Goal: Information Seeking & Learning: Learn about a topic

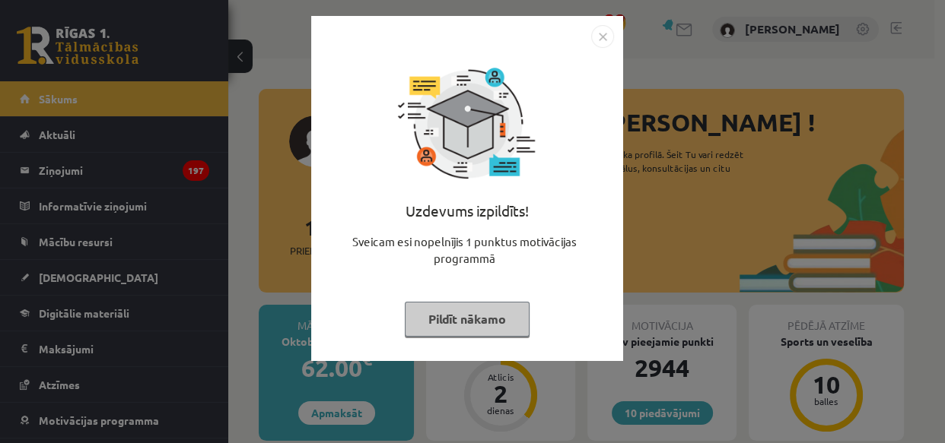
click at [480, 323] on button "Pildīt nākamo" at bounding box center [467, 319] width 125 height 35
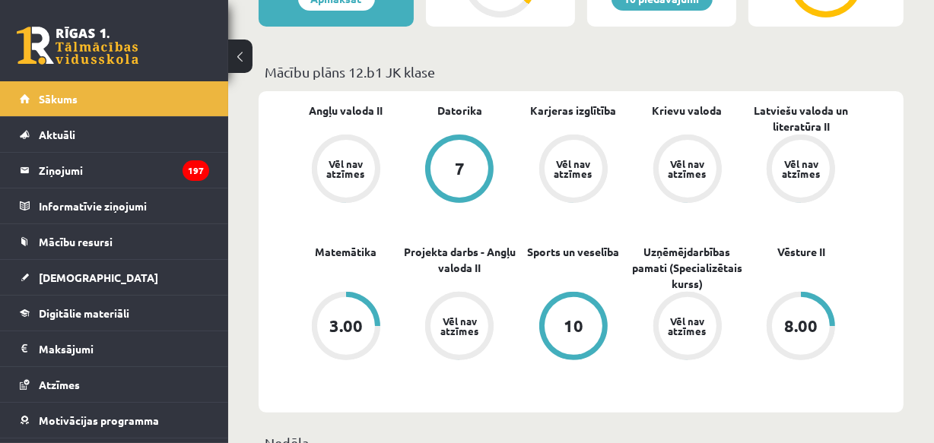
scroll to position [68, 0]
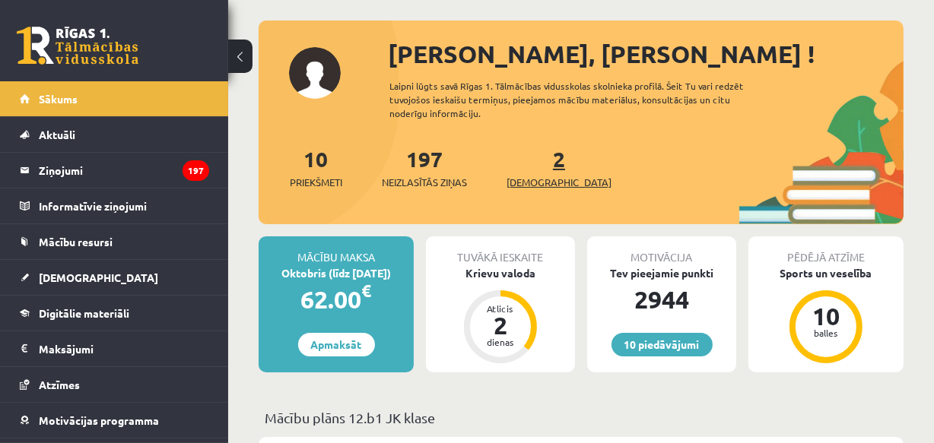
click at [529, 180] on span "[DEMOGRAPHIC_DATA]" at bounding box center [559, 182] width 105 height 15
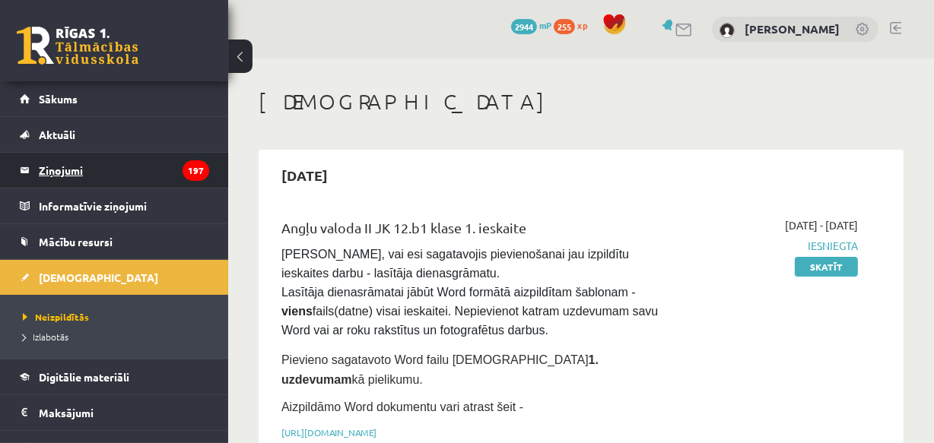
click at [67, 170] on legend "Ziņojumi 197" at bounding box center [124, 170] width 170 height 35
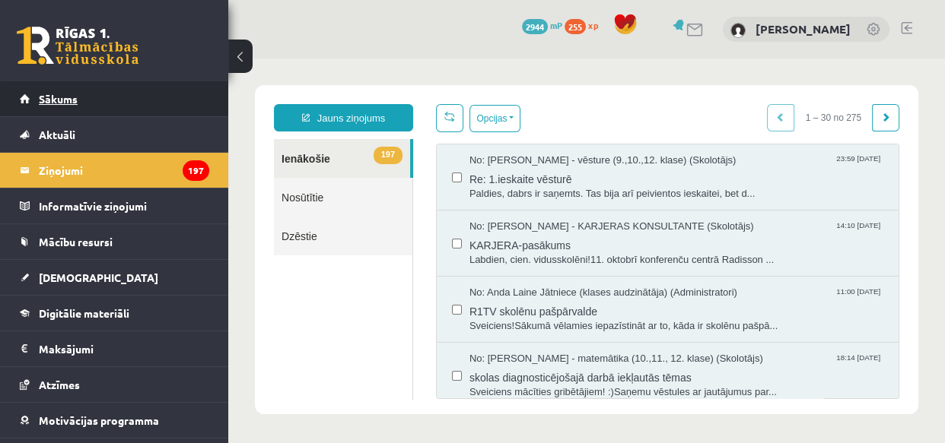
click at [70, 94] on span "Sākums" at bounding box center [58, 99] width 39 height 14
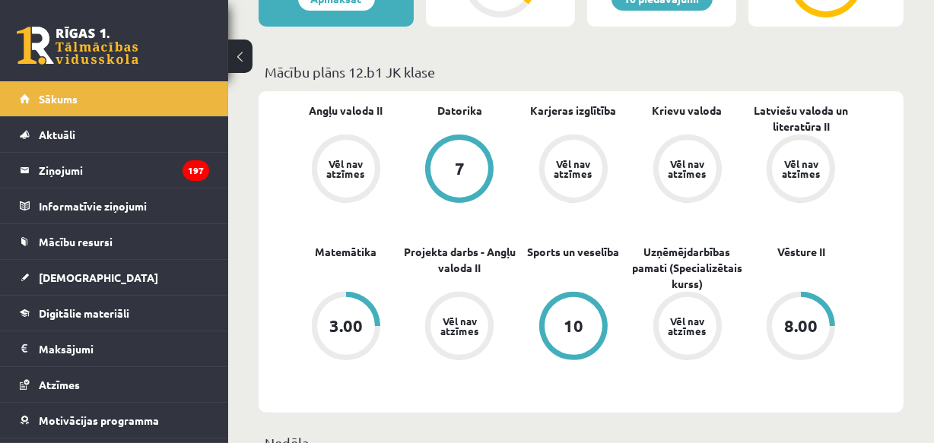
scroll to position [484, 0]
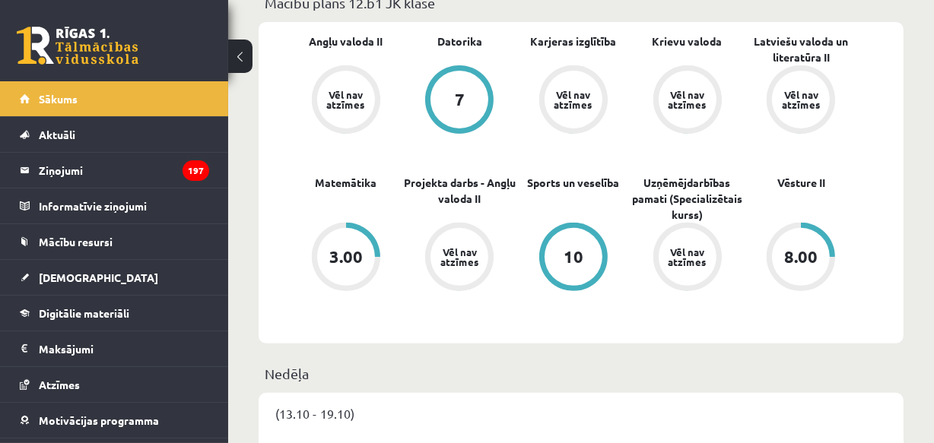
click at [805, 256] on div "8.00" at bounding box center [800, 257] width 33 height 17
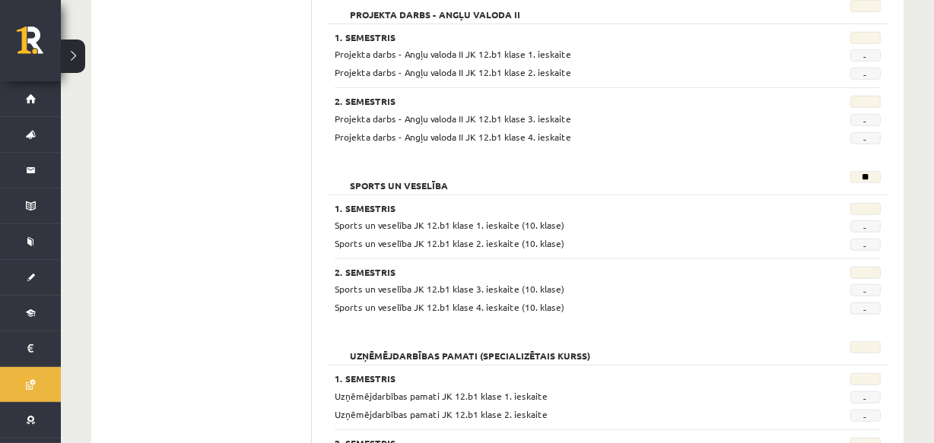
scroll to position [1313, 0]
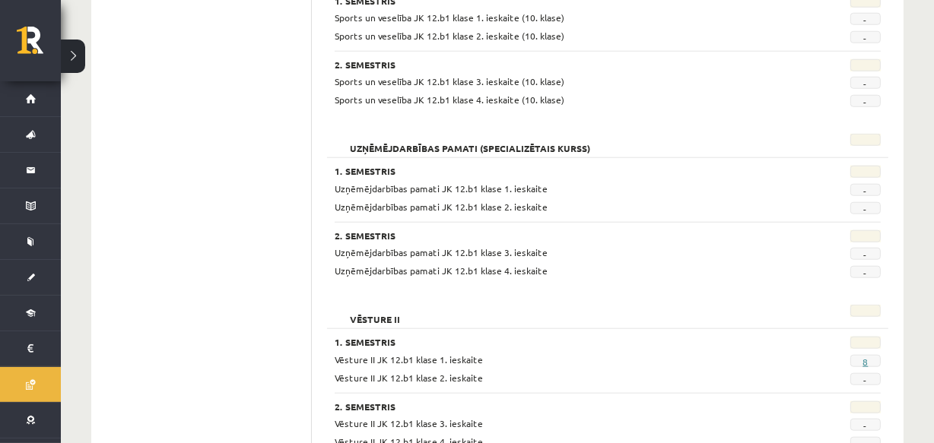
click at [866, 359] on link "8" at bounding box center [865, 362] width 5 height 12
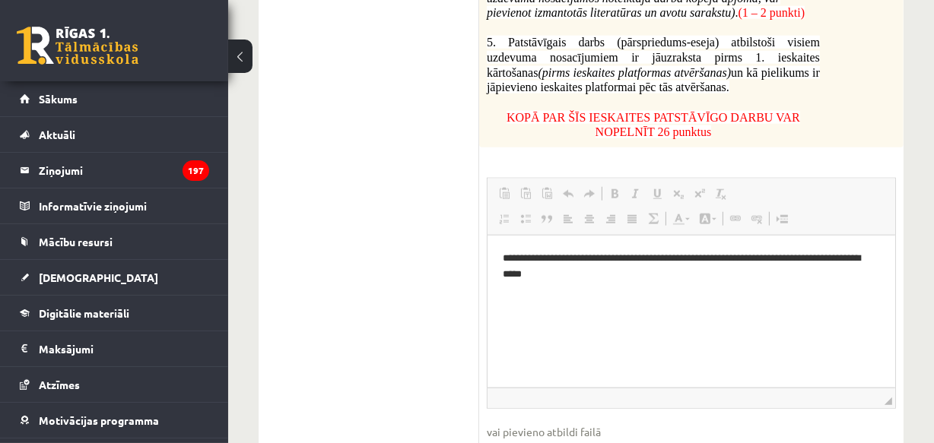
scroll to position [1256, 0]
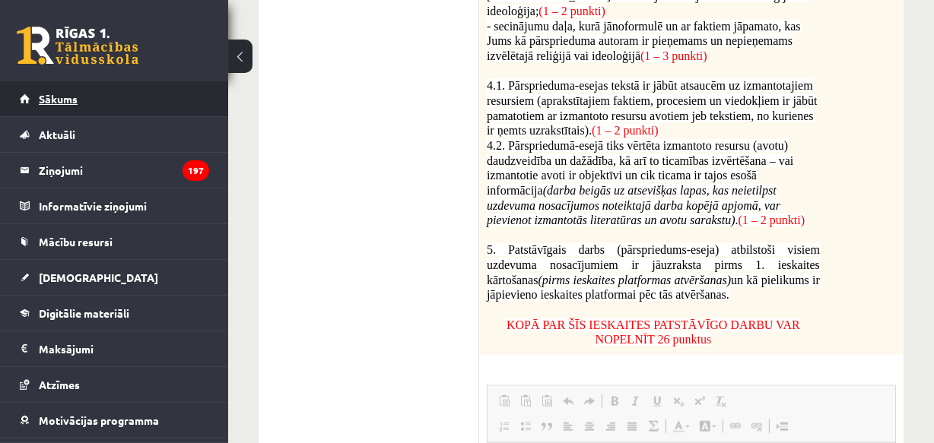
click at [43, 98] on span "Sākums" at bounding box center [58, 99] width 39 height 14
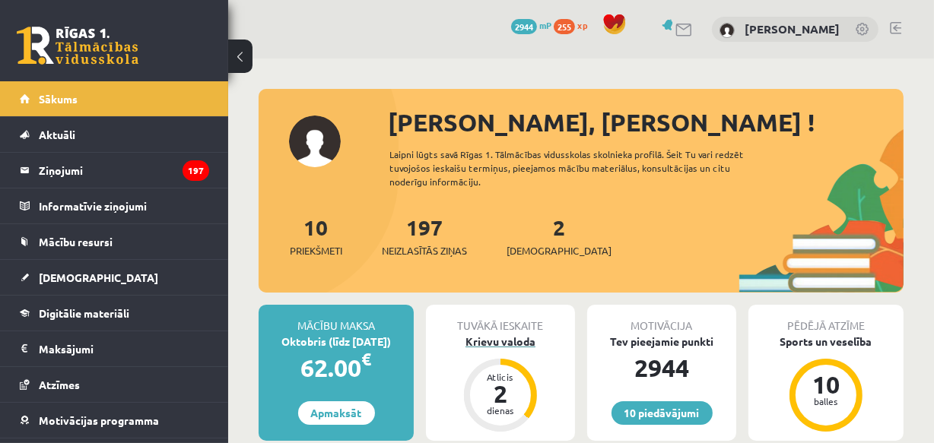
click at [504, 388] on div "2" at bounding box center [501, 394] width 46 height 24
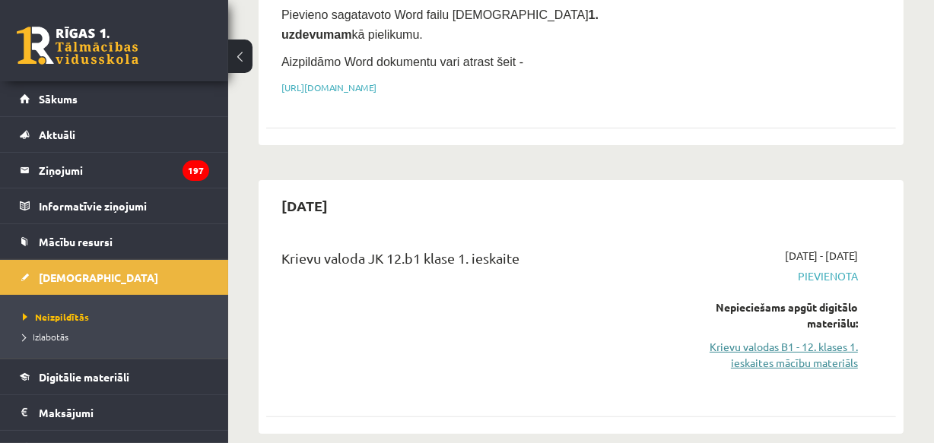
scroll to position [415, 0]
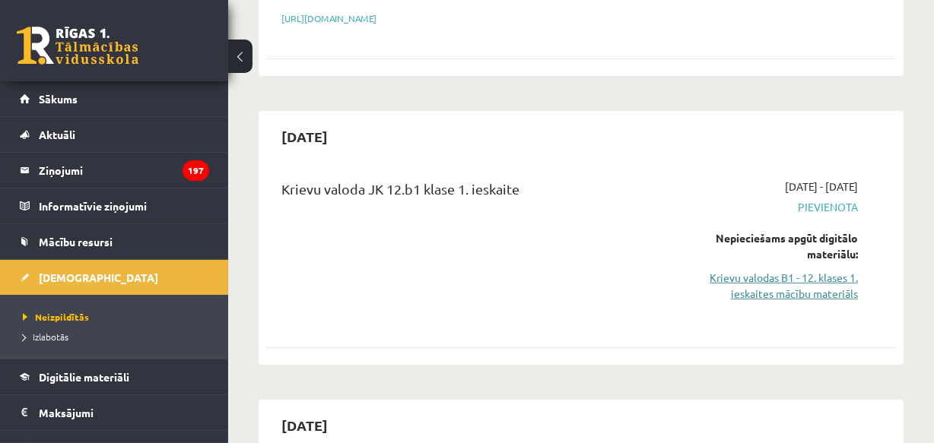
click at [835, 276] on link "Krievu valodas B1 - 12. klases 1. ieskaites mācību materiāls" at bounding box center [769, 286] width 177 height 32
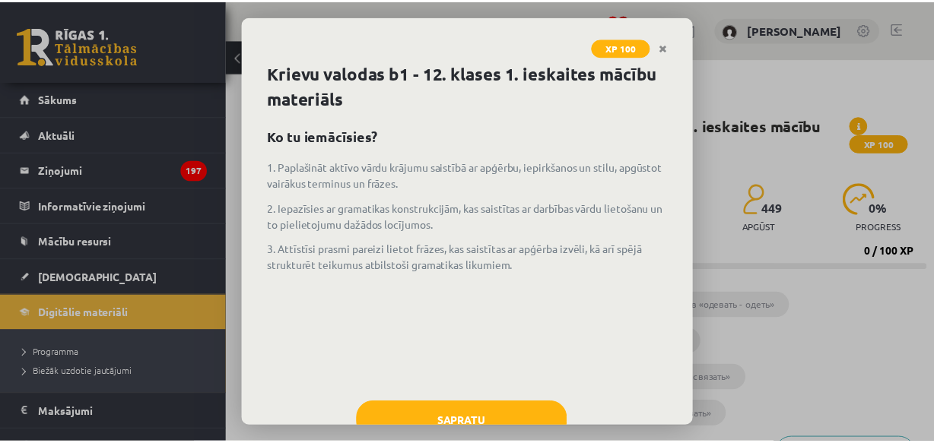
scroll to position [50, 0]
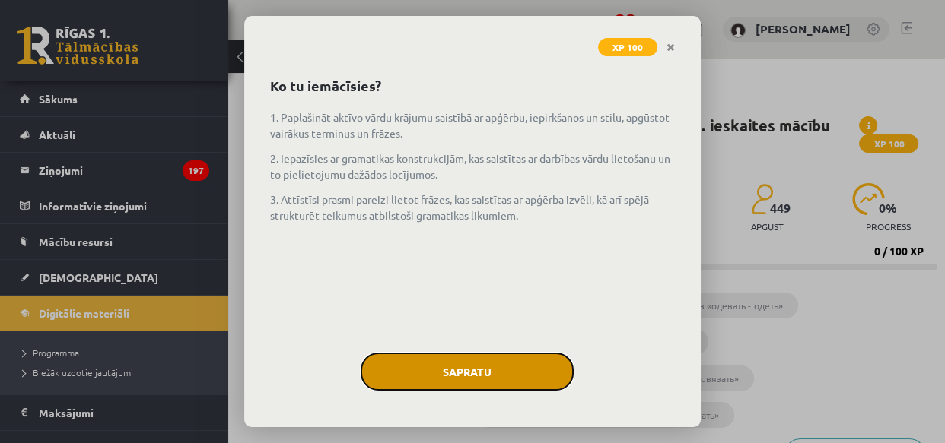
click at [478, 367] on button "Sapratu" at bounding box center [467, 372] width 213 height 38
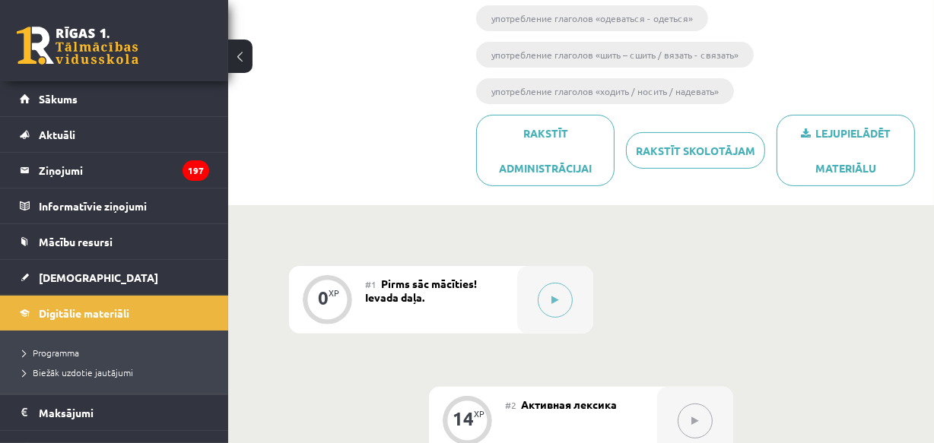
scroll to position [255, 0]
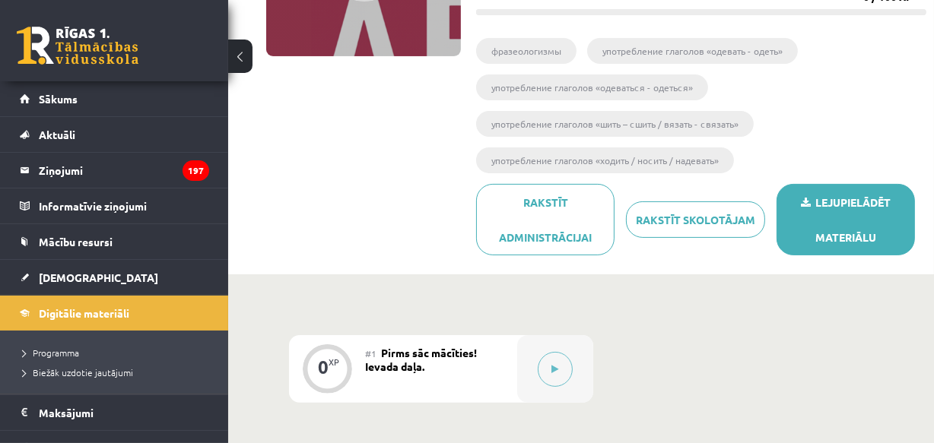
click at [844, 216] on link "Lejupielādēt materiālu" at bounding box center [846, 220] width 138 height 72
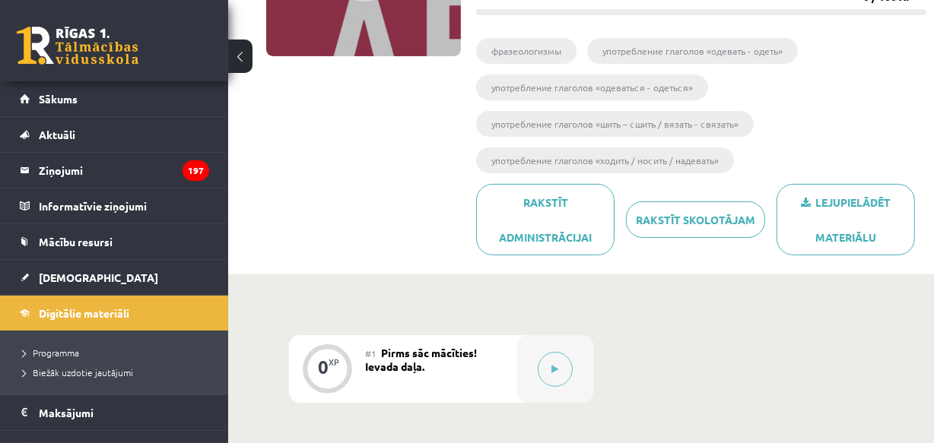
click at [923, 432] on div at bounding box center [923, 432] width 0 height 0
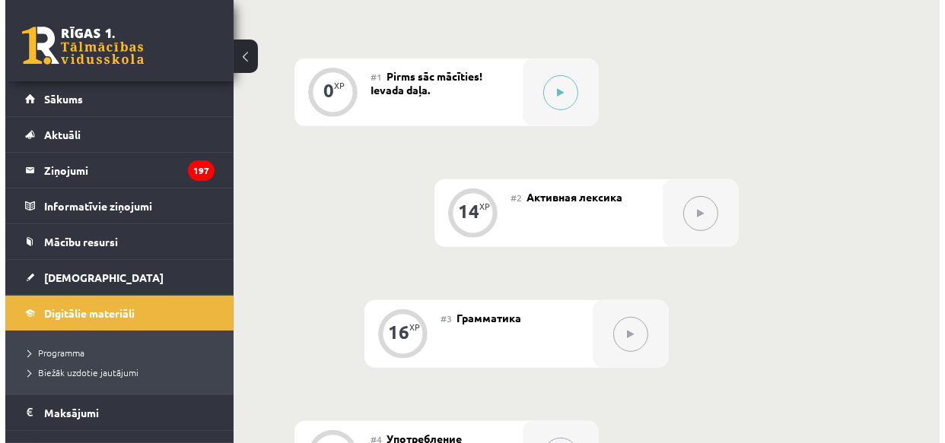
scroll to position [393, 0]
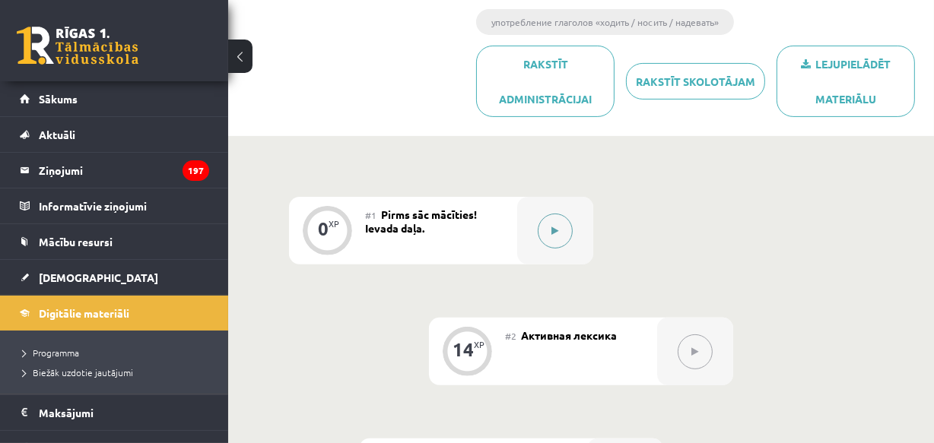
click at [555, 227] on icon at bounding box center [555, 231] width 7 height 9
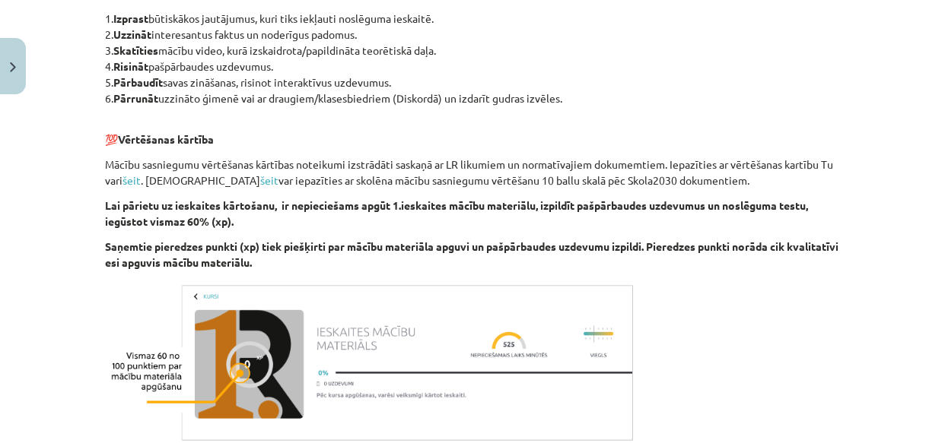
scroll to position [1009, 0]
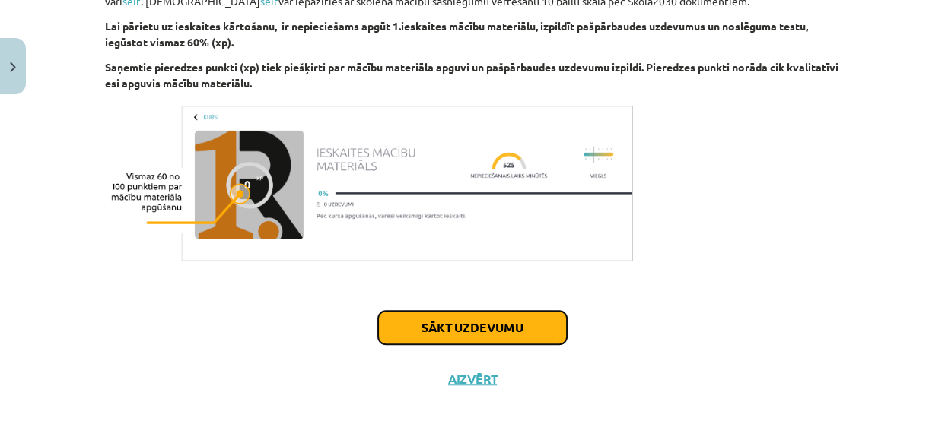
click at [441, 326] on button "Sākt uzdevumu" at bounding box center [472, 327] width 189 height 33
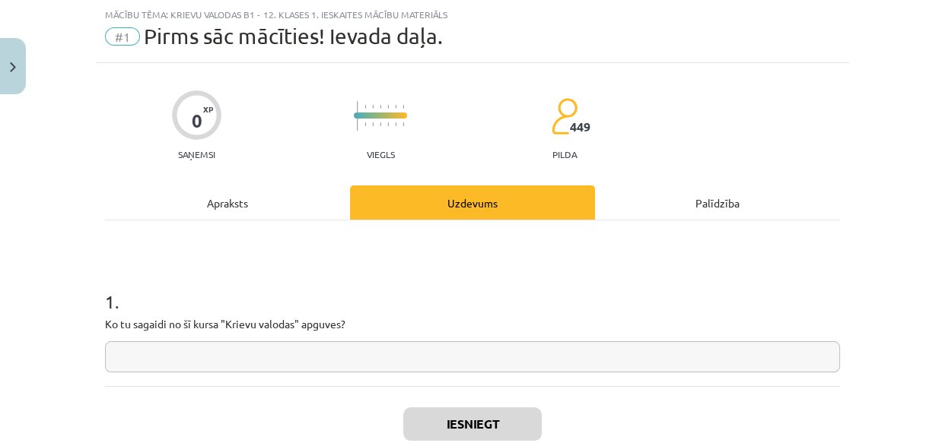
scroll to position [135, 0]
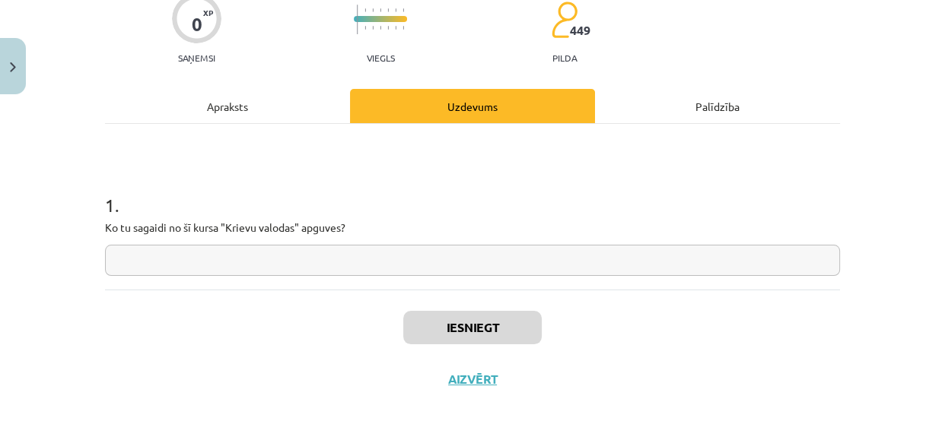
click at [210, 262] on input "text" at bounding box center [472, 260] width 735 height 31
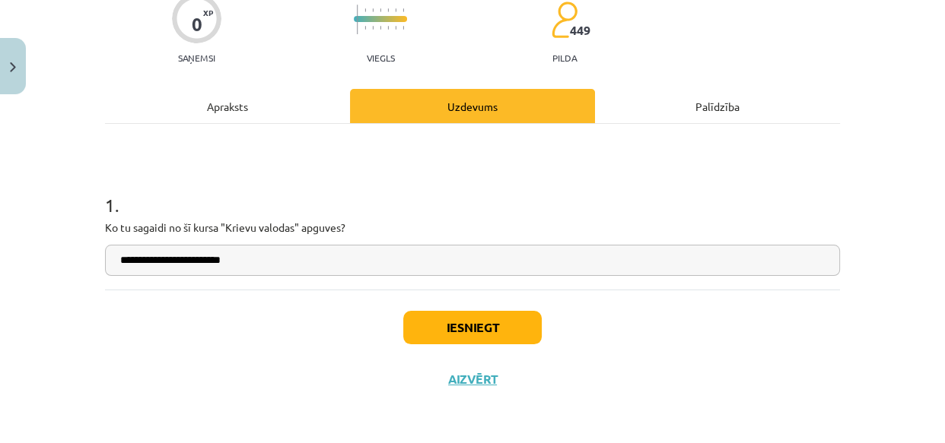
click at [119, 262] on input "**********" at bounding box center [472, 260] width 735 height 31
type input "**********"
click at [466, 323] on button "Iesniegt" at bounding box center [472, 327] width 138 height 33
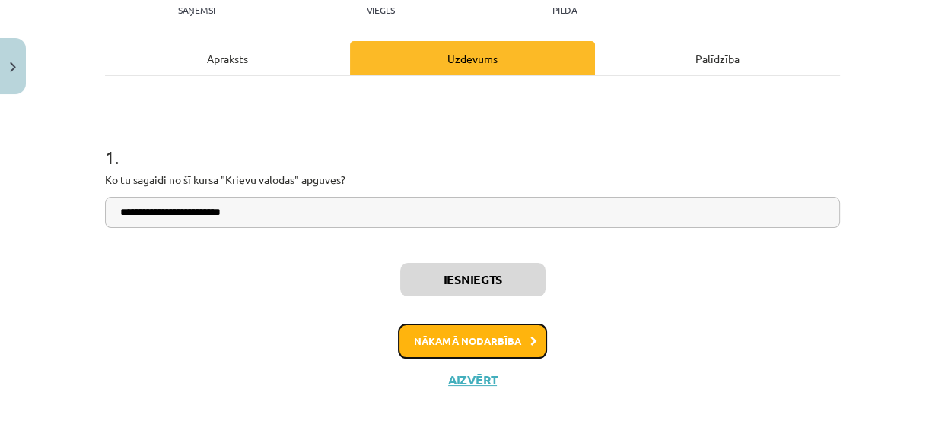
click at [501, 336] on button "Nākamā nodarbība" at bounding box center [472, 341] width 149 height 35
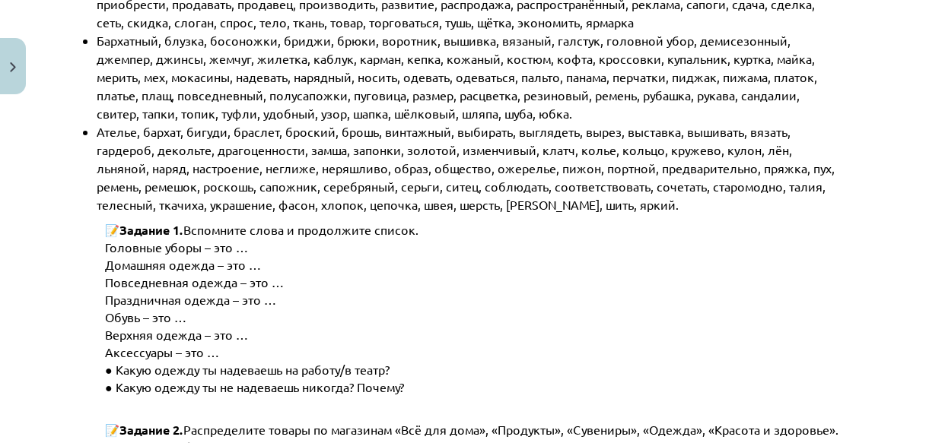
scroll to position [383, 0]
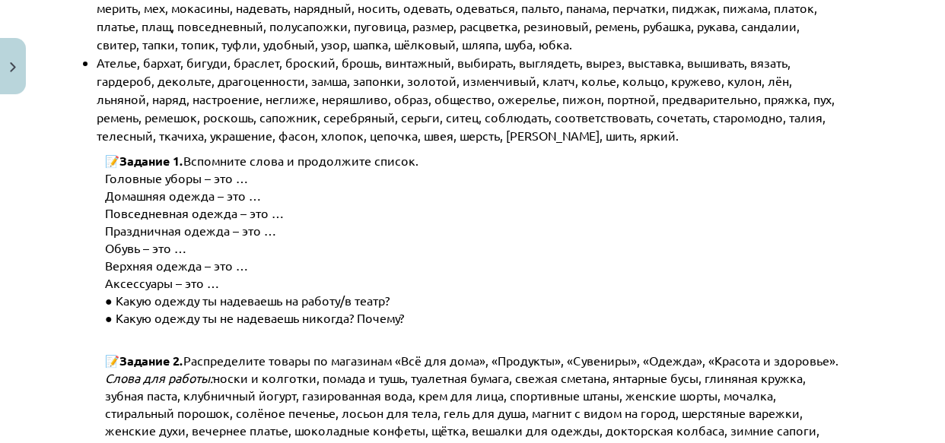
click at [222, 214] on span "Повседневная одежда – это …" at bounding box center [194, 212] width 179 height 15
click at [230, 189] on span "Домашняя одежда – это …" at bounding box center [183, 195] width 156 height 15
click at [230, 174] on span "Головные уборы – это …" at bounding box center [176, 177] width 143 height 15
click at [234, 183] on p "Головные уборы – это …" at bounding box center [484, 178] width 759 height 17
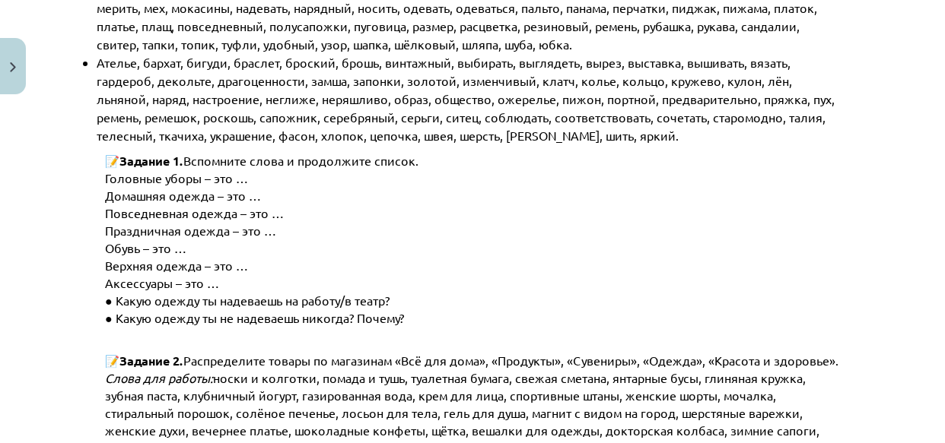
click at [235, 193] on span "Домашняя одежда – это …" at bounding box center [183, 195] width 156 height 15
click at [234, 205] on span "Повседневная одежда – это …" at bounding box center [194, 212] width 179 height 15
click at [227, 223] on span "Праздничная одежда – это …" at bounding box center [190, 230] width 171 height 15
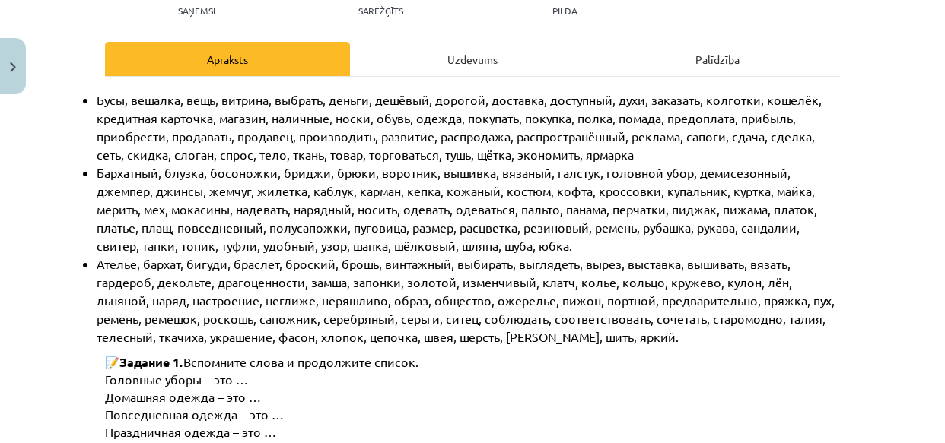
scroll to position [251, 0]
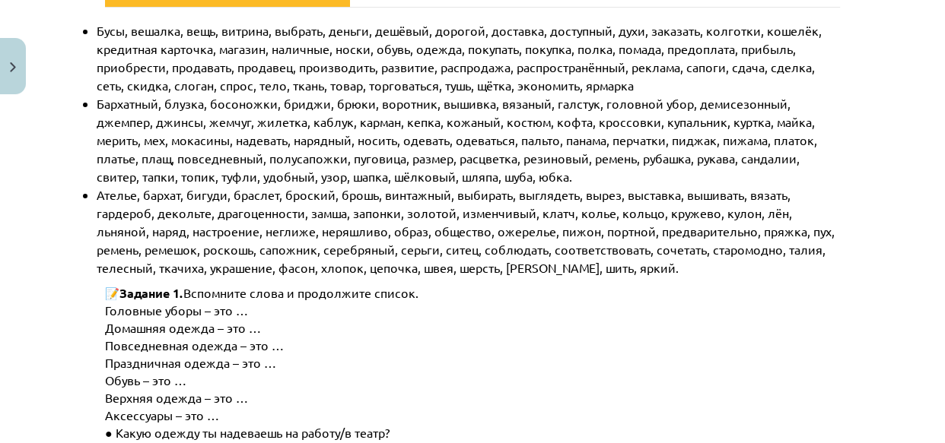
click at [247, 304] on p "Головные уборы – это …" at bounding box center [484, 310] width 759 height 17
click at [234, 304] on span "Головные уборы – это …" at bounding box center [176, 310] width 143 height 15
click at [233, 307] on span "Головные уборы – это …" at bounding box center [176, 310] width 143 height 15
click at [233, 308] on span "Головные уборы – это …" at bounding box center [176, 310] width 143 height 15
click at [256, 332] on p "Домашняя одежда – это …" at bounding box center [484, 327] width 759 height 17
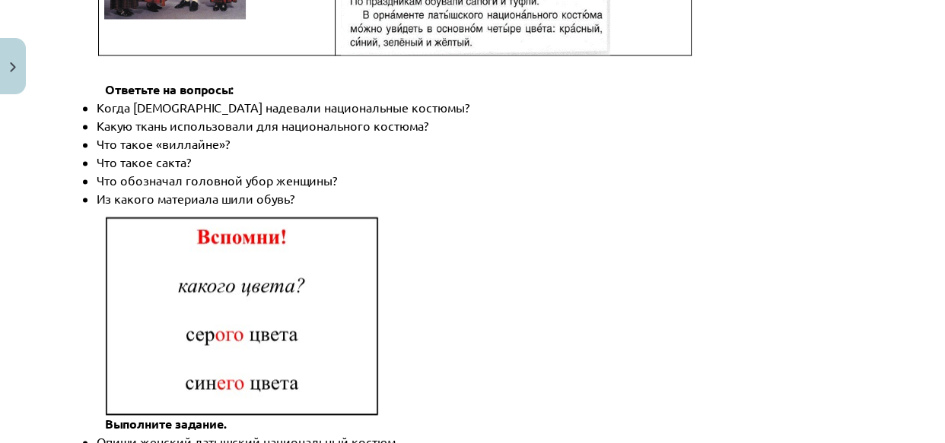
scroll to position [2325, 0]
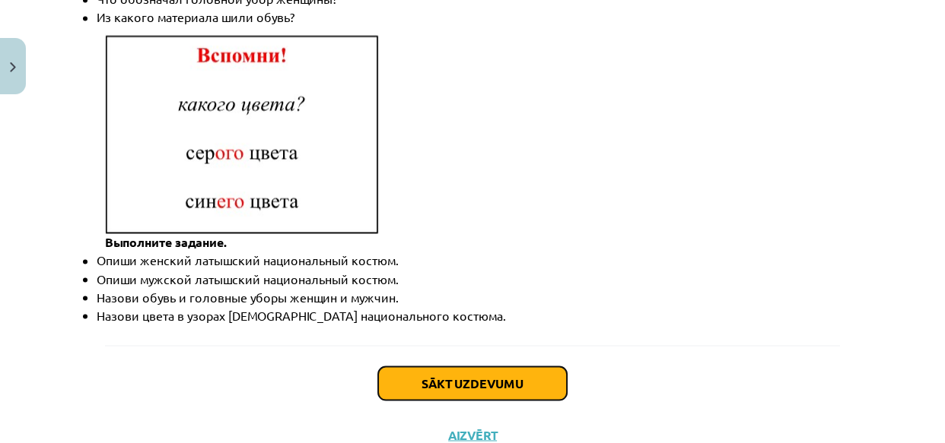
click at [495, 367] on button "Sākt uzdevumu" at bounding box center [472, 383] width 189 height 33
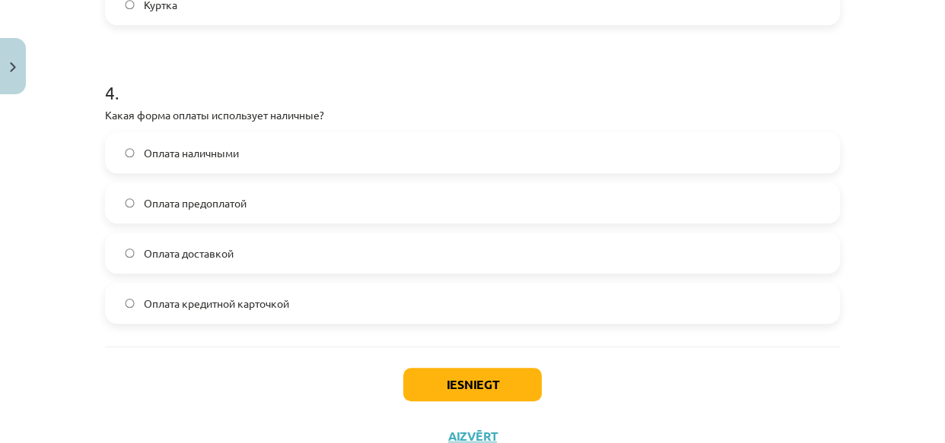
scroll to position [1200, 0]
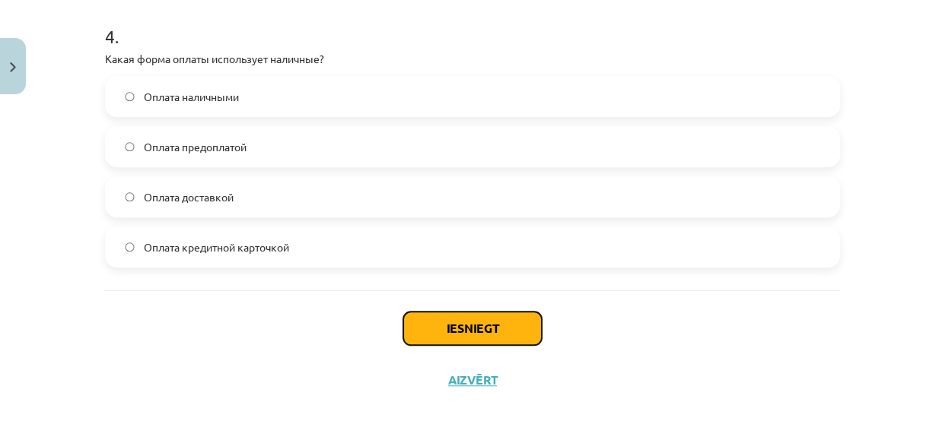
click at [493, 326] on button "Iesniegt" at bounding box center [472, 328] width 138 height 33
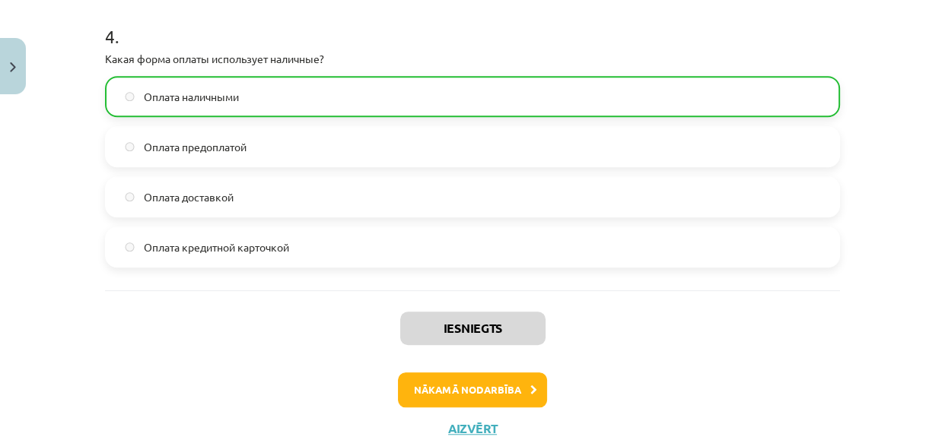
scroll to position [1248, 0]
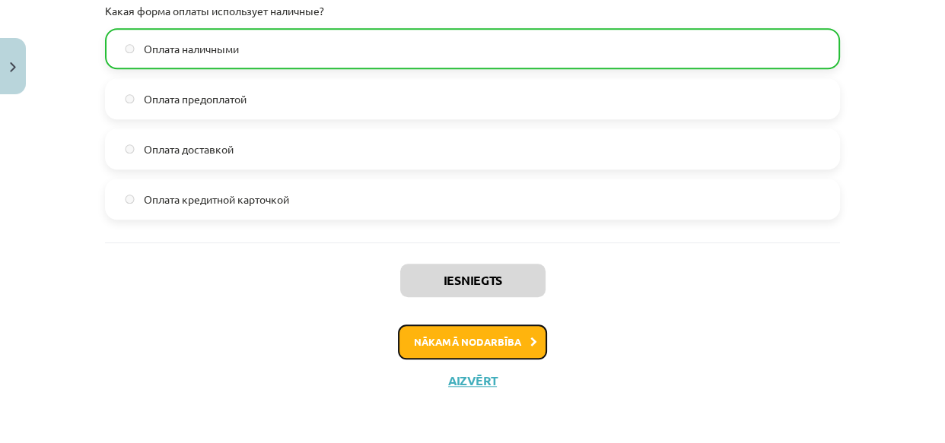
click at [497, 338] on button "Nākamā nodarbība" at bounding box center [472, 342] width 149 height 35
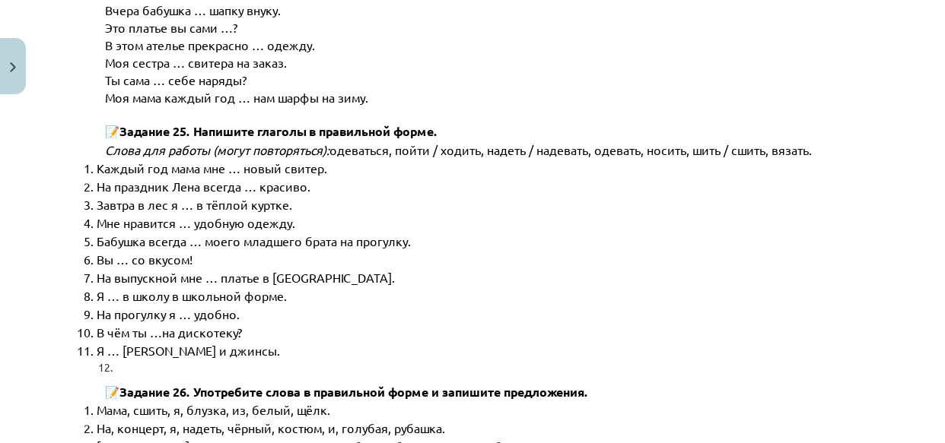
scroll to position [7785, 0]
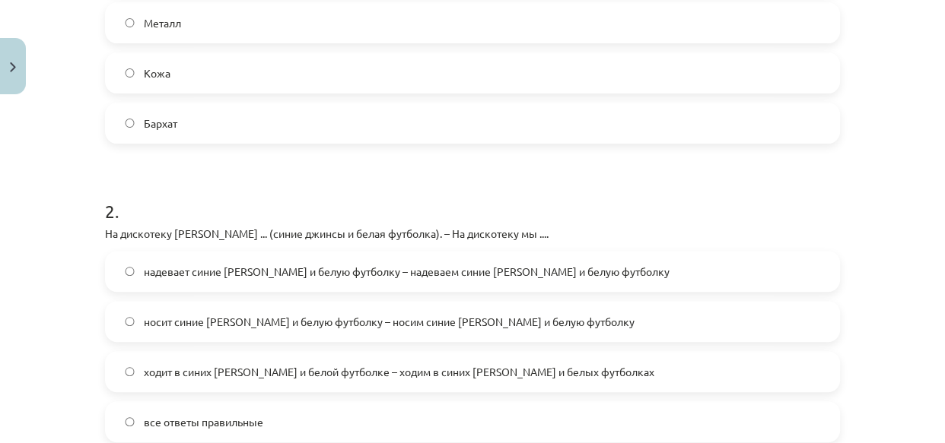
scroll to position [522, 0]
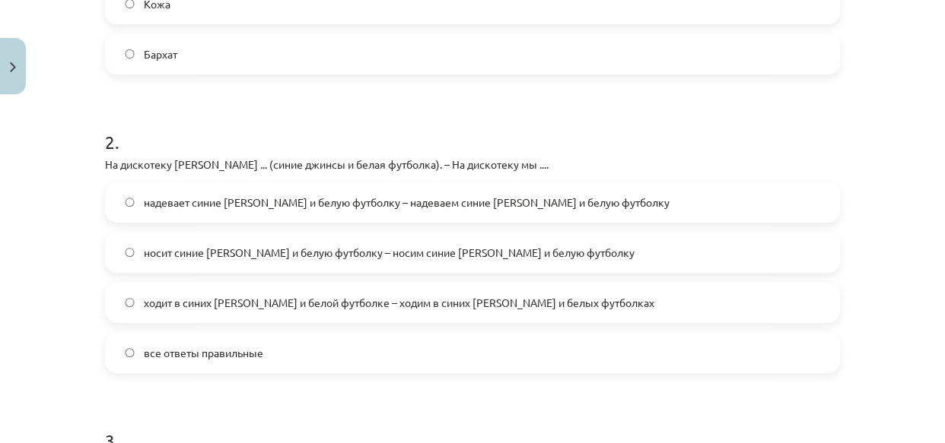
click at [155, 204] on span "надевает синие [PERSON_NAME] и белую футболку – надеваем синие [PERSON_NAME] и …" at bounding box center [407, 203] width 526 height 16
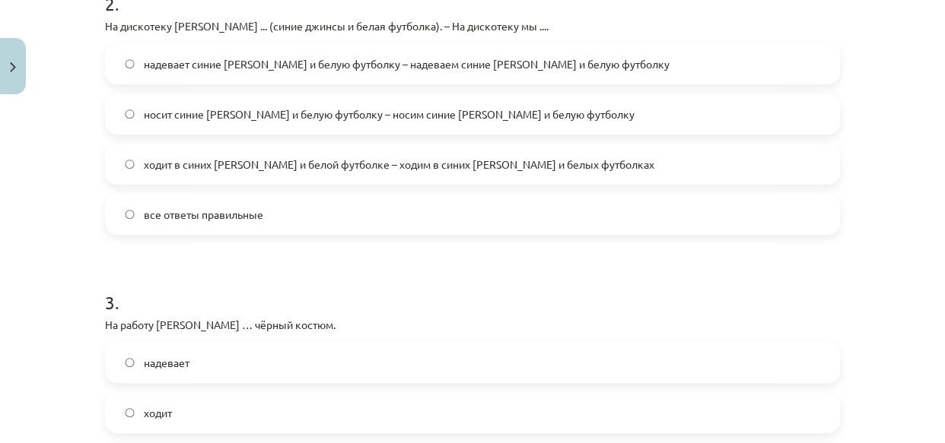
scroll to position [799, 0]
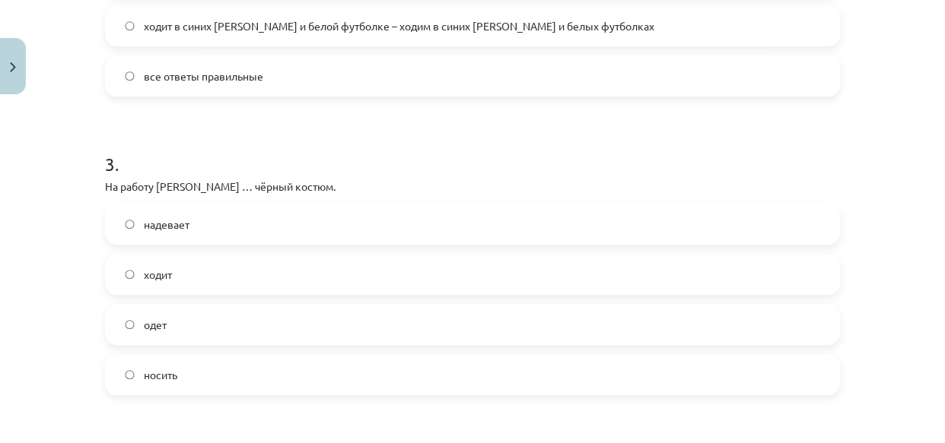
click at [132, 220] on label "надевает" at bounding box center [472, 224] width 732 height 38
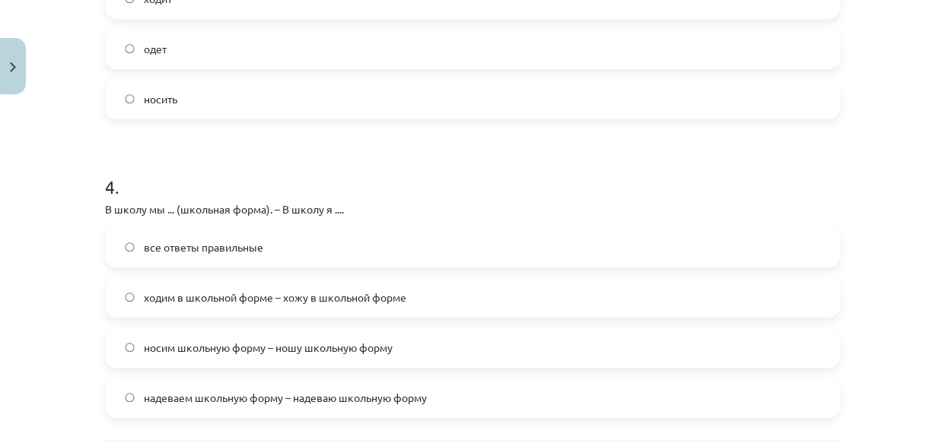
scroll to position [1144, 0]
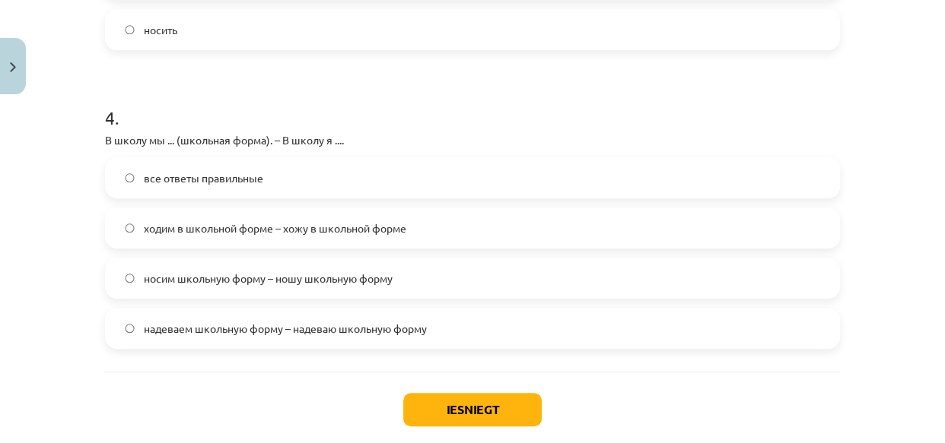
click at [162, 230] on span "ходим в школьной форме – хожу в школьной форме" at bounding box center [275, 229] width 262 height 16
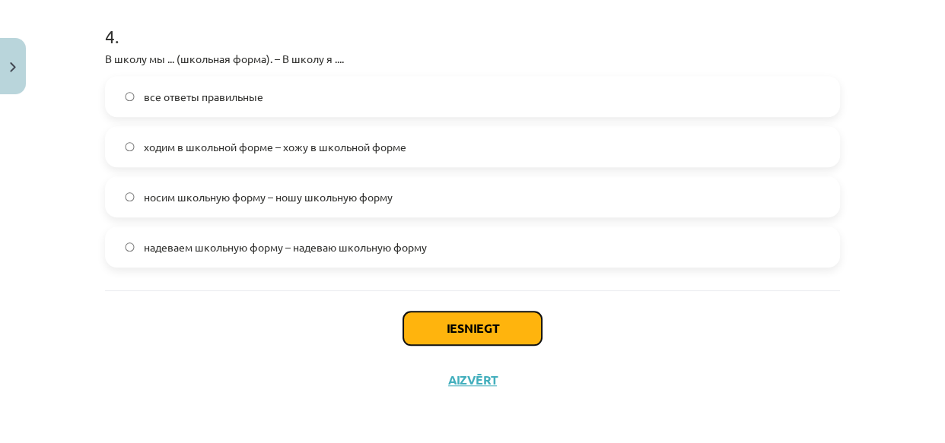
click at [500, 327] on button "Iesniegt" at bounding box center [472, 328] width 138 height 33
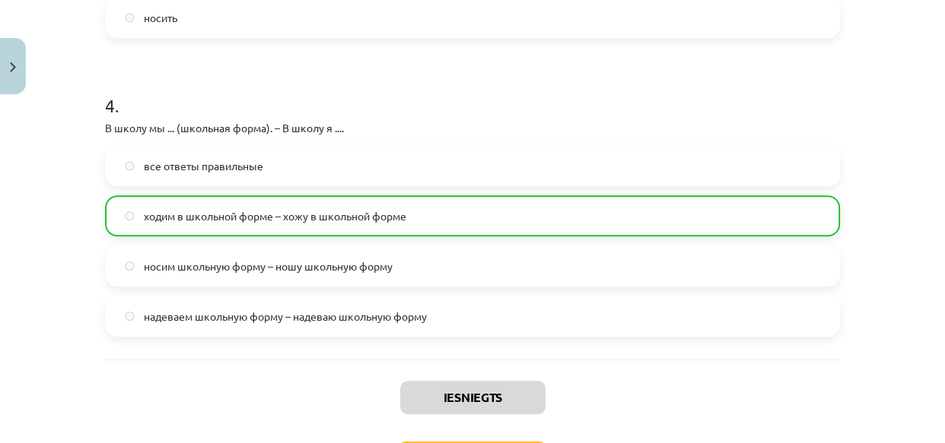
scroll to position [1273, 0]
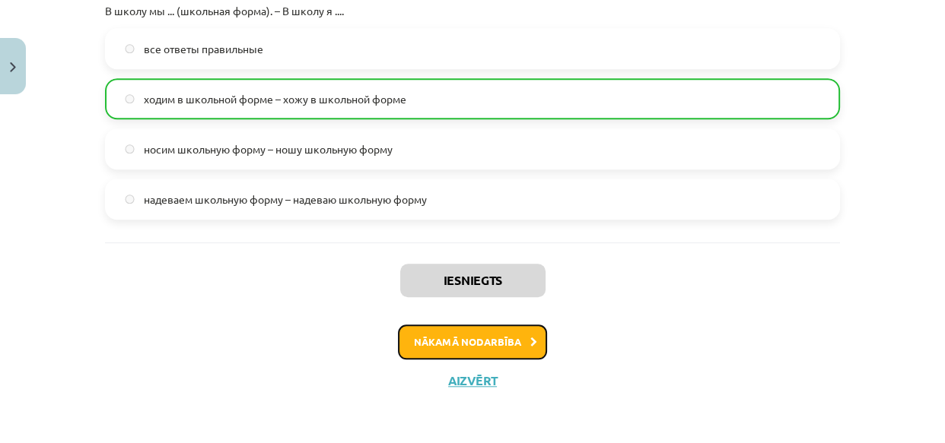
click at [497, 342] on button "Nākamā nodarbība" at bounding box center [472, 342] width 149 height 35
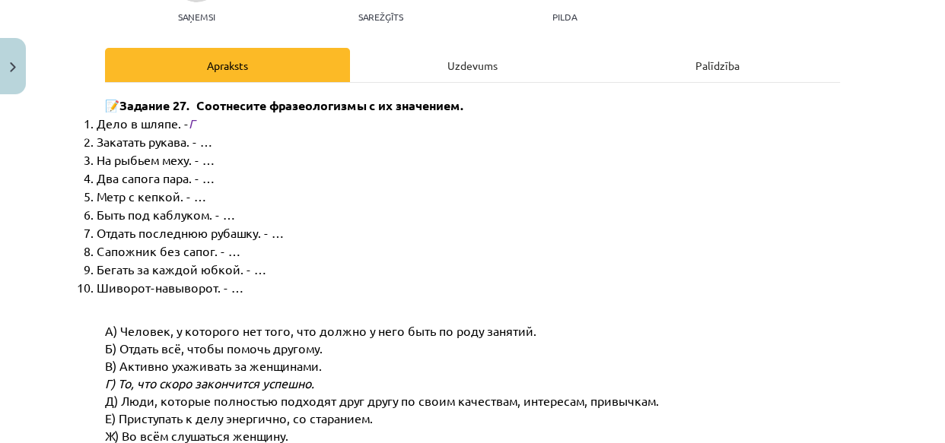
scroll to position [245, 0]
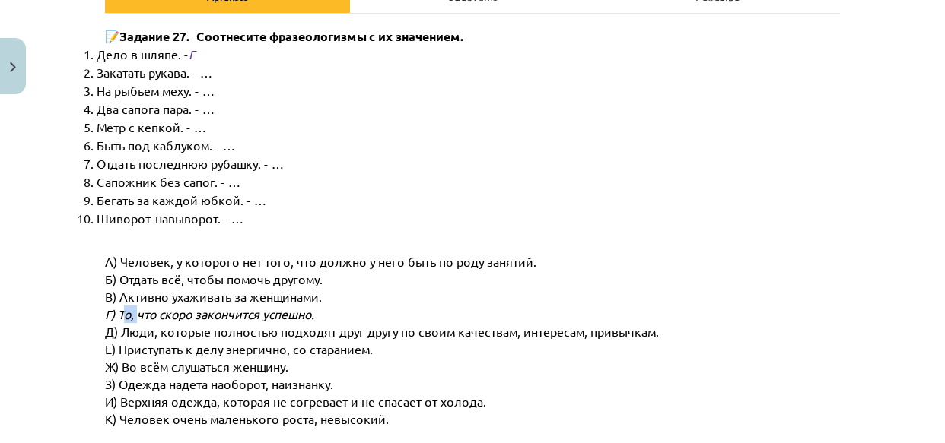
drag, startPoint x: 121, startPoint y: 312, endPoint x: 133, endPoint y: 304, distance: 14.4
click at [133, 307] on span "Г) То, что скоро закончится успешно." at bounding box center [209, 314] width 209 height 15
click at [164, 329] on span "Д) Люди, которые полностью подходят друг другу по своим качествам, интересам, п…" at bounding box center [382, 331] width 554 height 15
click at [225, 166] on span "Отдать последнюю рубашку. - …" at bounding box center [190, 163] width 187 height 15
drag, startPoint x: 211, startPoint y: 171, endPoint x: 213, endPoint y: 191, distance: 19.9
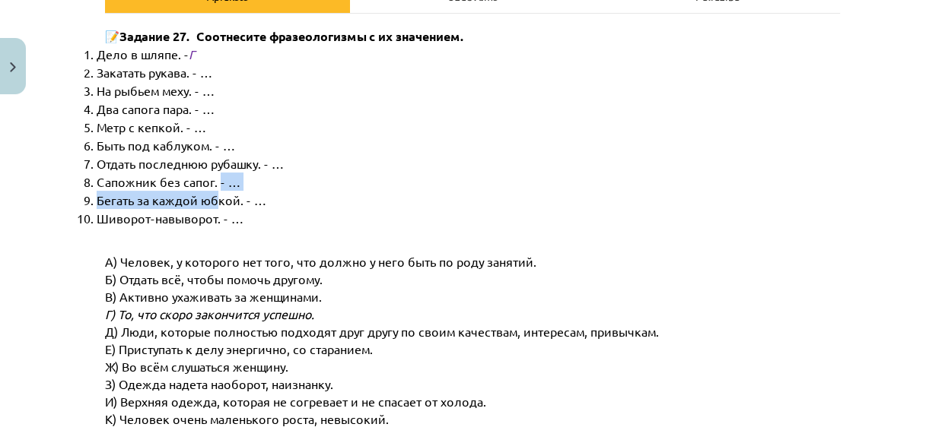
click at [213, 191] on ol "Дело в шляпе. - Г Закатать рукава. - … На рыбьем меху. - … Два сапога пара. - ……" at bounding box center [472, 136] width 735 height 183
click at [201, 154] on li "Отдать последнюю рубашку. - …" at bounding box center [481, 163] width 768 height 18
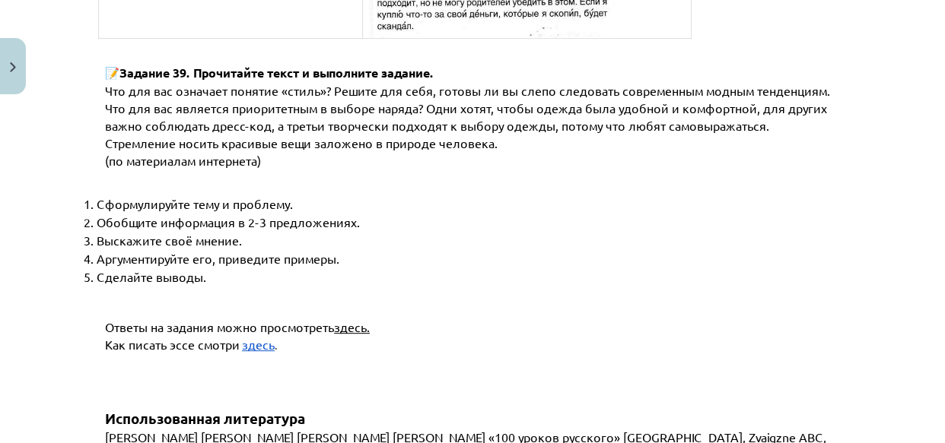
scroll to position [5621, 0]
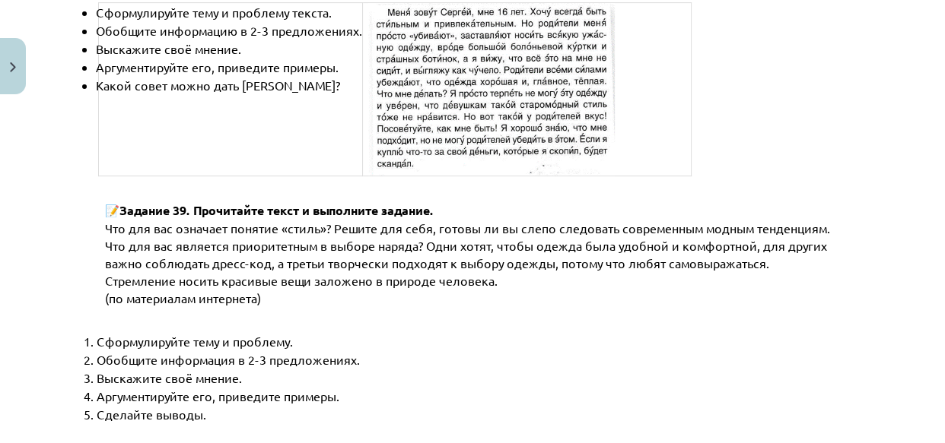
scroll to position [5690, 0]
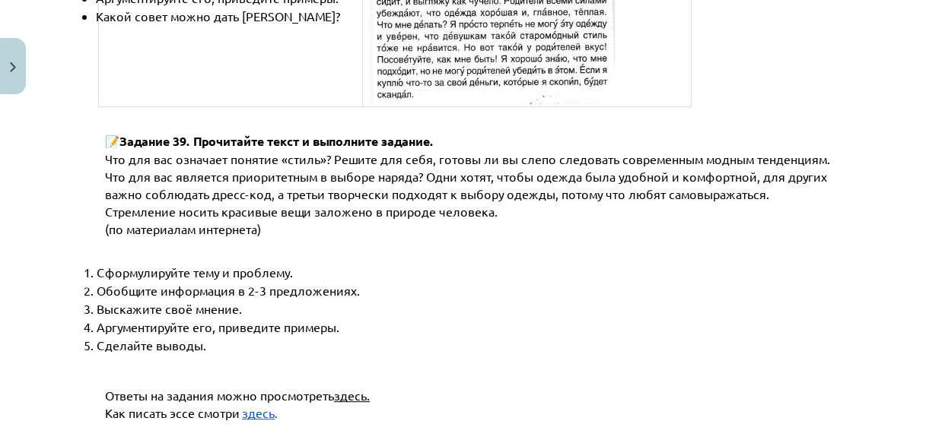
click at [357, 388] on span "здесь." at bounding box center [352, 395] width 36 height 15
click at [479, 405] on p "Как писать эссе смотри здесь ." at bounding box center [484, 413] width 759 height 17
click at [259, 405] on span "здесь" at bounding box center [258, 412] width 33 height 15
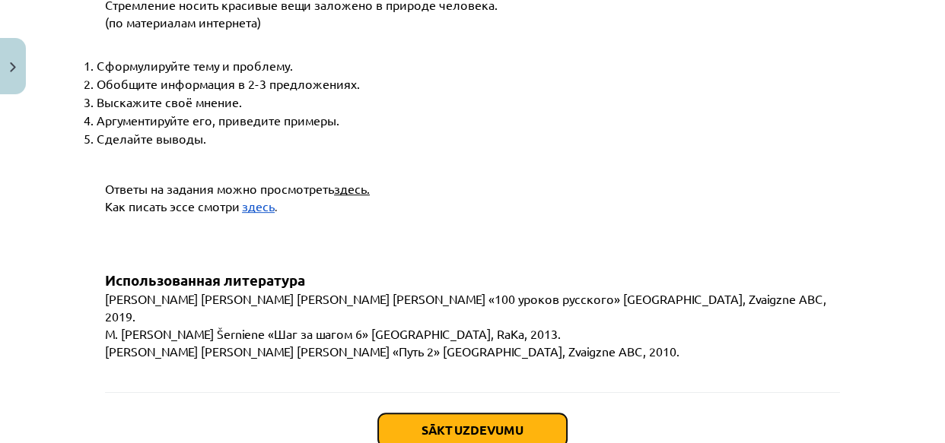
click at [500, 414] on button "Sākt uzdevumu" at bounding box center [472, 430] width 189 height 33
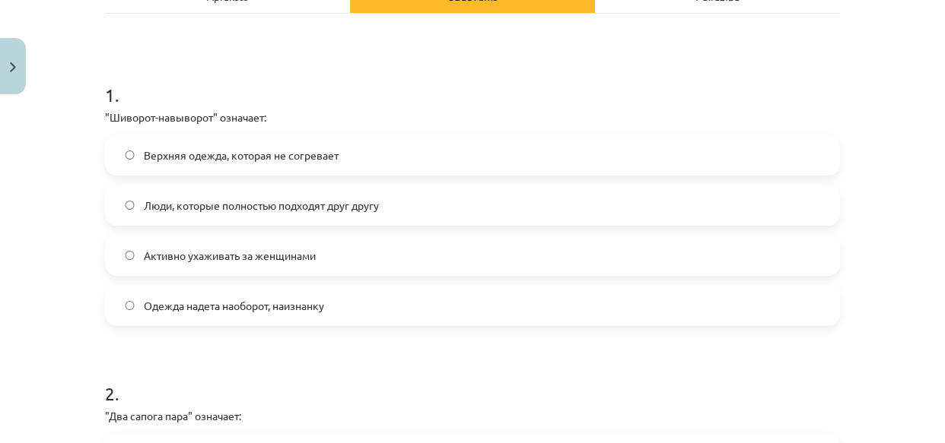
scroll to position [522, 0]
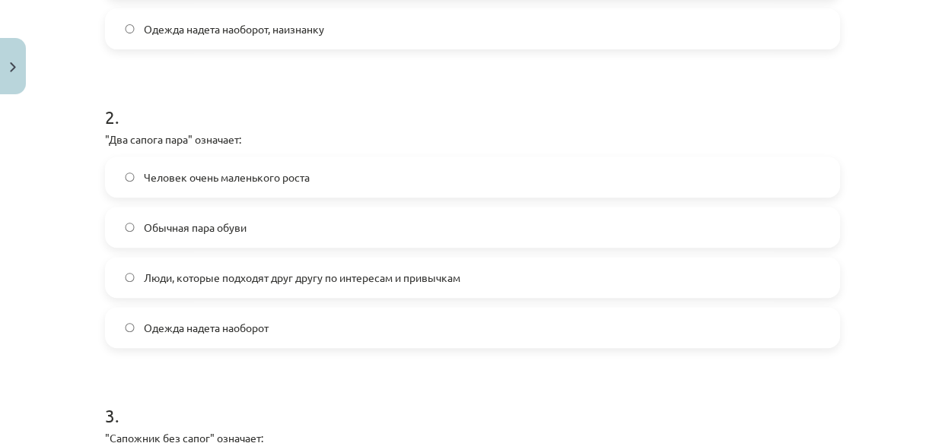
click at [144, 278] on span "Люди, которые подходят друг другу по интересам и привычкам" at bounding box center [302, 278] width 316 height 16
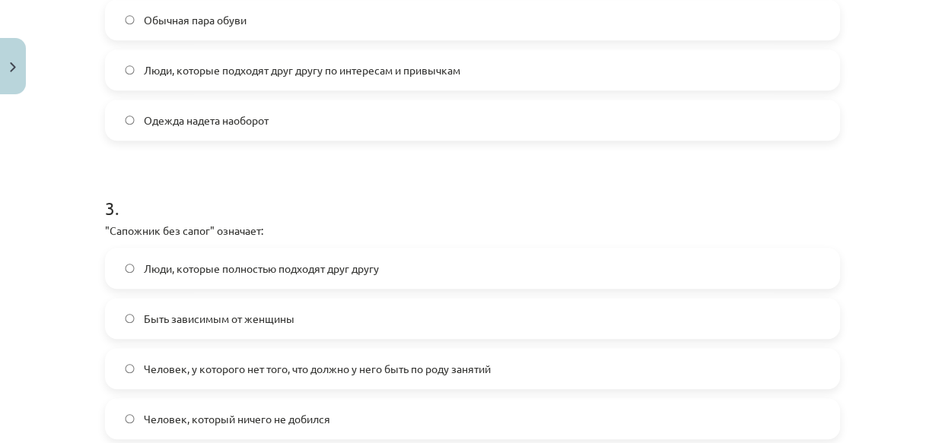
scroll to position [799, 0]
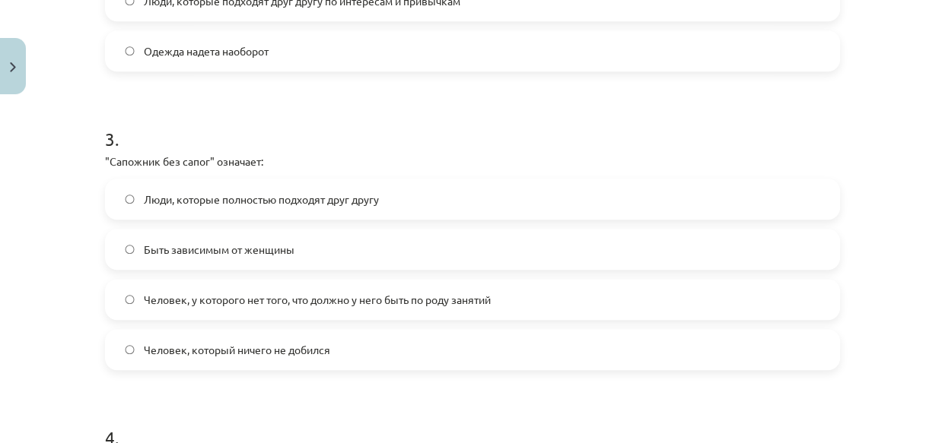
click at [189, 297] on span "Человек, у которого нет того, что должно у него быть по роду занятий" at bounding box center [317, 300] width 347 height 16
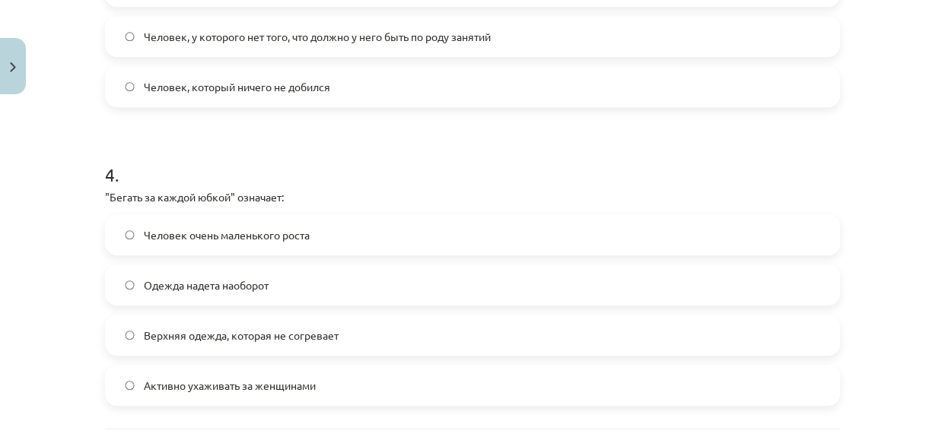
scroll to position [1131, 0]
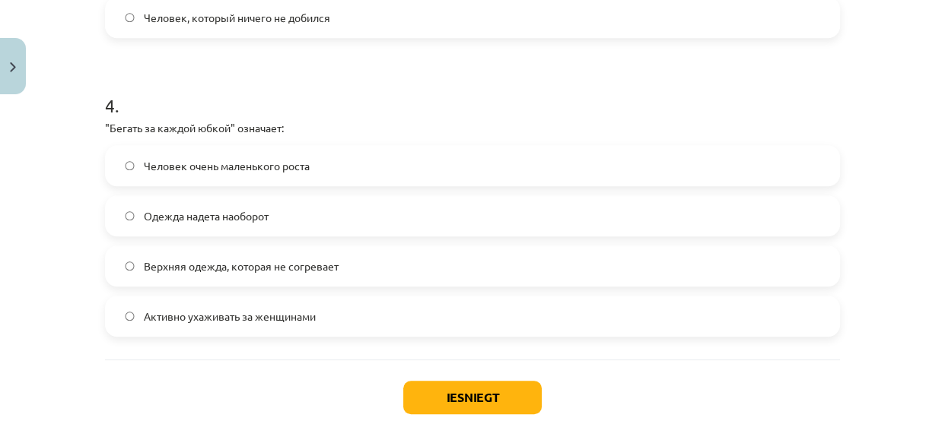
click at [132, 312] on label "Активно ухаживать за женщинами" at bounding box center [472, 316] width 732 height 38
click at [453, 396] on button "Iesniegt" at bounding box center [472, 397] width 138 height 33
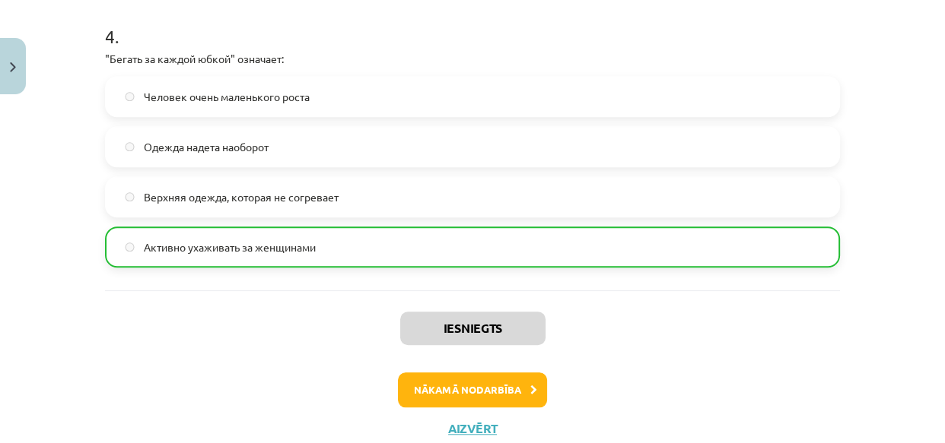
scroll to position [1248, 0]
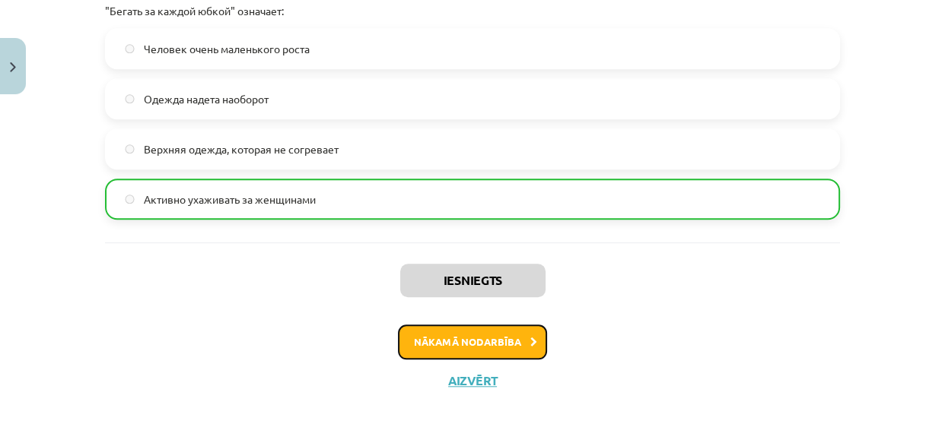
click at [486, 334] on button "Nākamā nodarbība" at bounding box center [472, 342] width 149 height 35
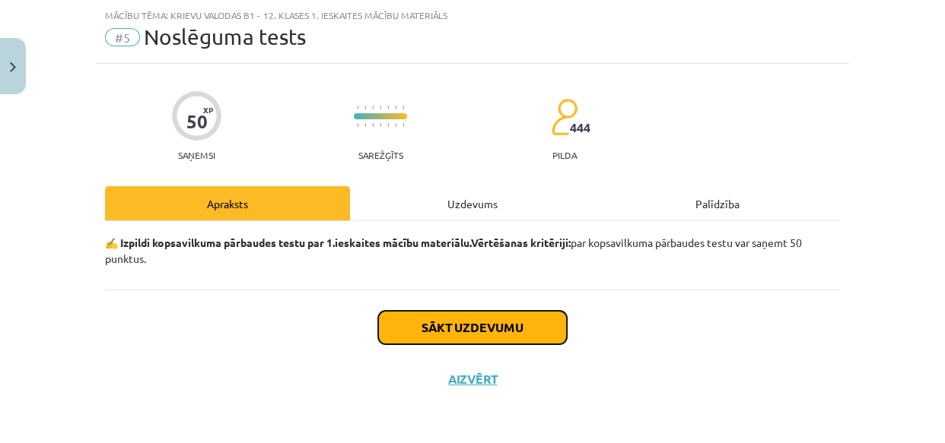
click at [503, 323] on button "Sākt uzdevumu" at bounding box center [472, 327] width 189 height 33
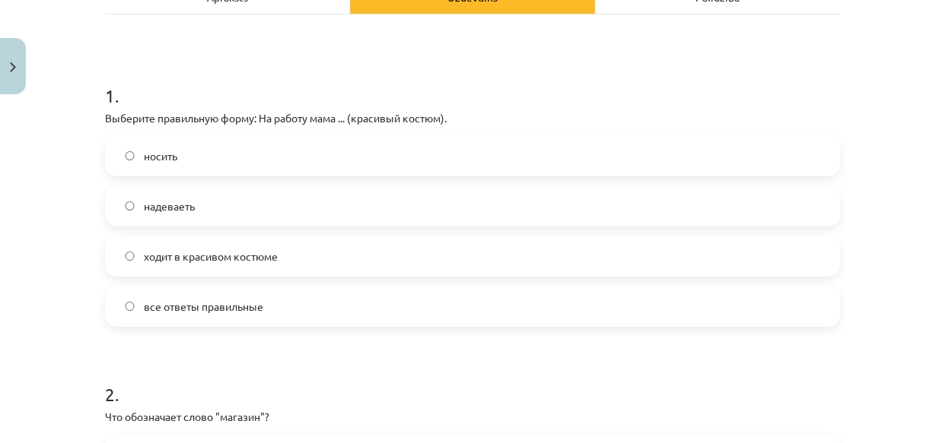
scroll to position [175, 0]
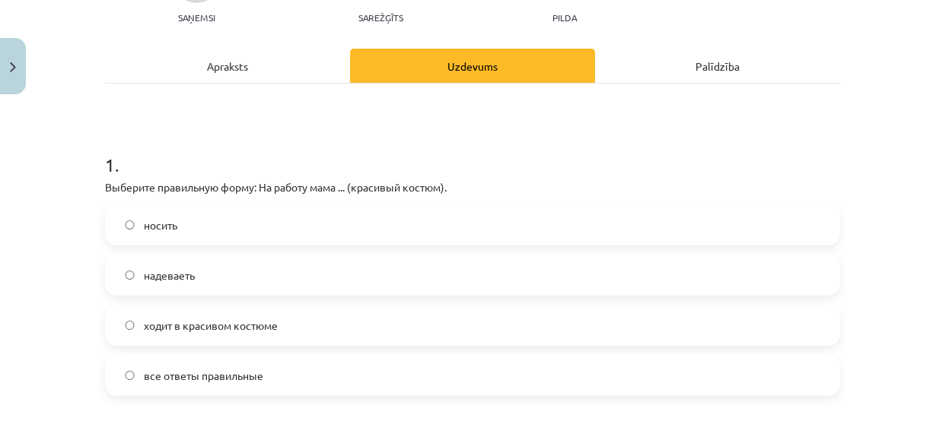
click at [144, 319] on span "ходит в красивом костюме" at bounding box center [211, 326] width 134 height 16
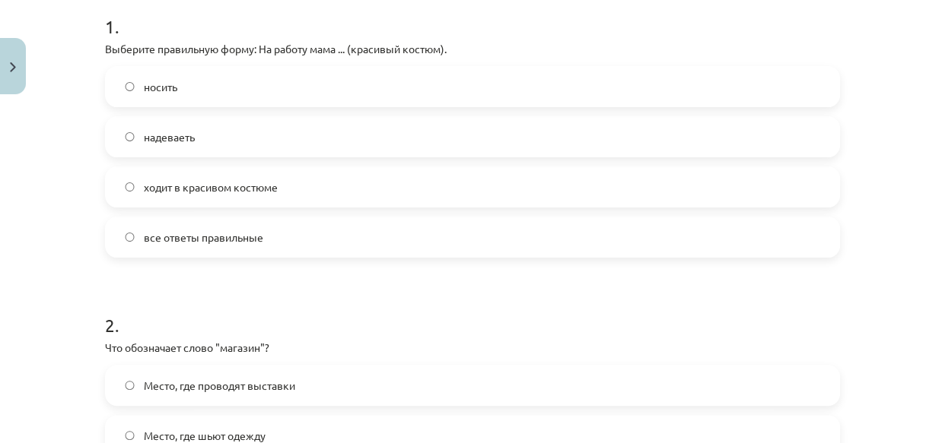
scroll to position [452, 0]
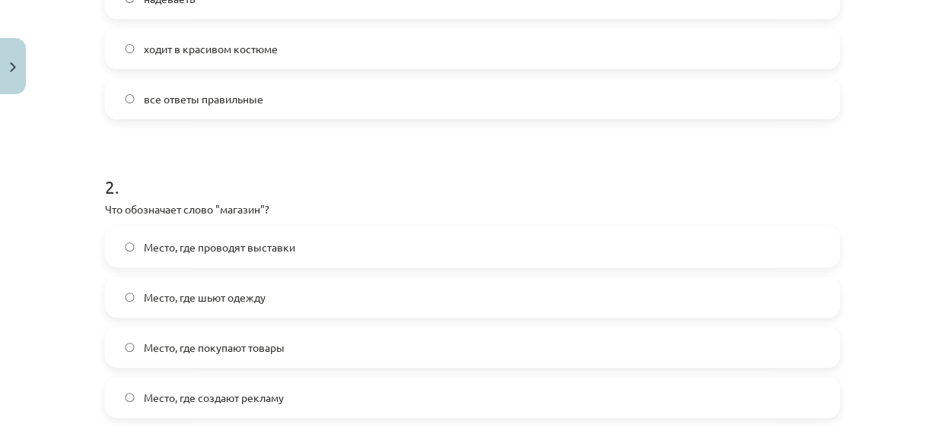
click at [145, 344] on span "Место, где покупают товары" at bounding box center [214, 348] width 141 height 16
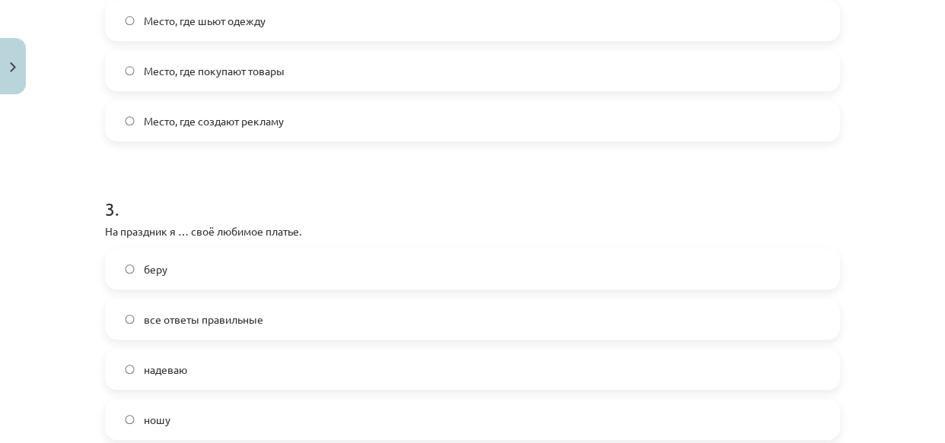
scroll to position [798, 0]
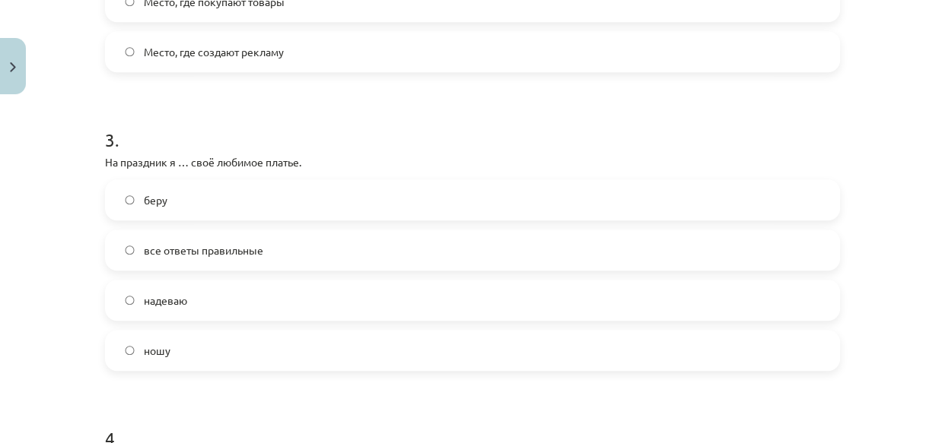
click at [169, 297] on span "надеваю" at bounding box center [165, 301] width 43 height 16
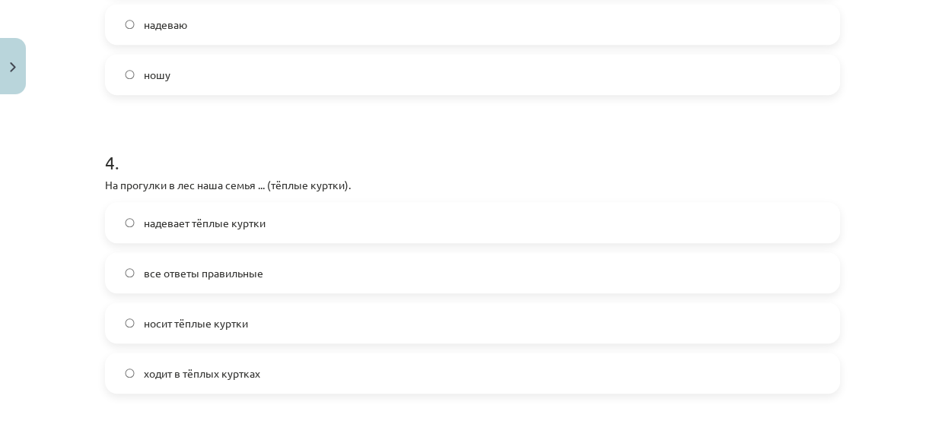
scroll to position [1143, 0]
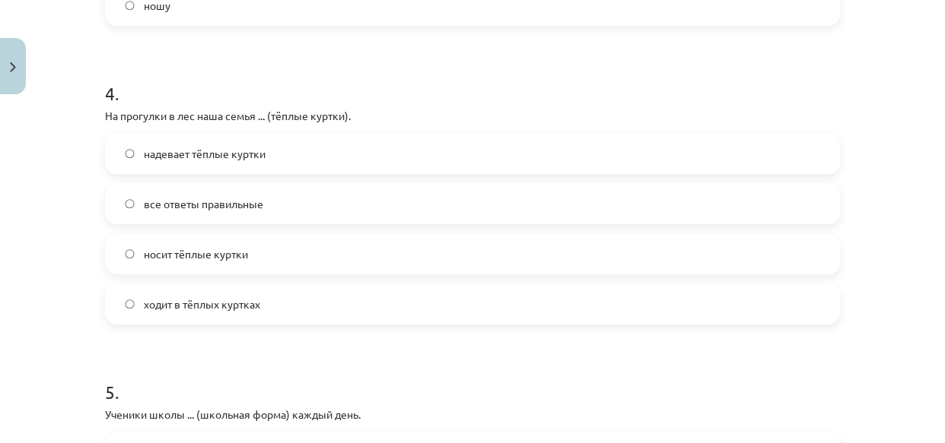
click at [192, 148] on span "надевает тёплые куртки" at bounding box center [205, 154] width 122 height 16
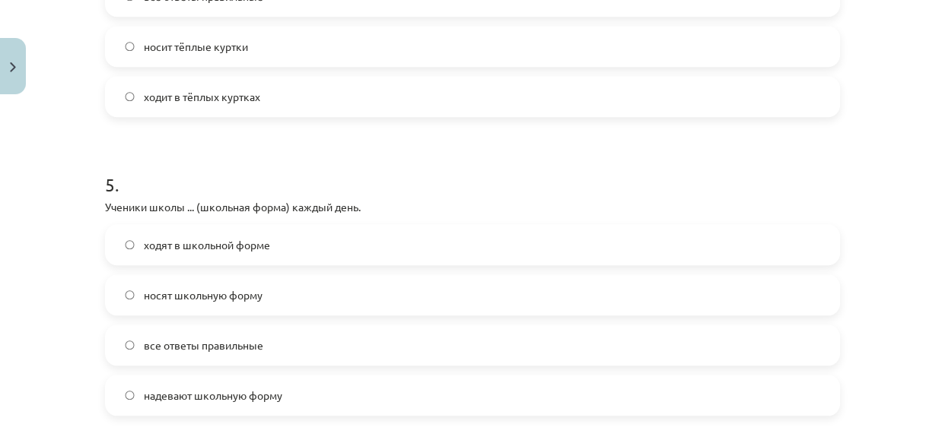
scroll to position [1420, 0]
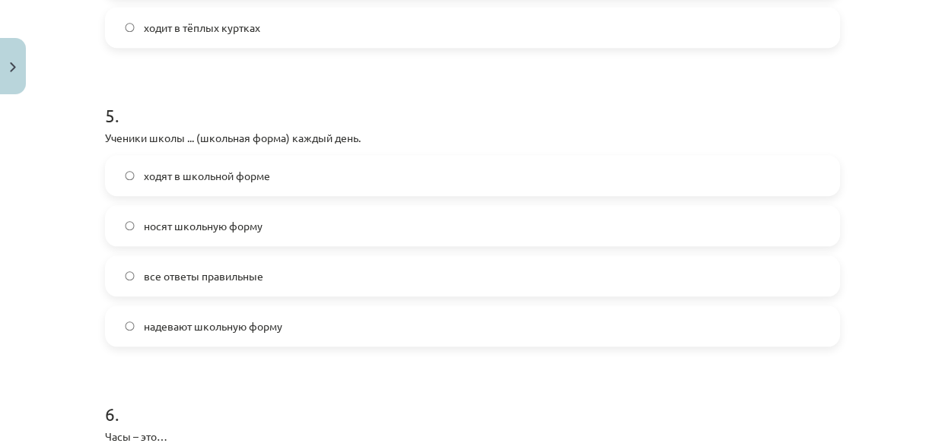
click at [161, 275] on span "все ответы правильные" at bounding box center [203, 277] width 119 height 16
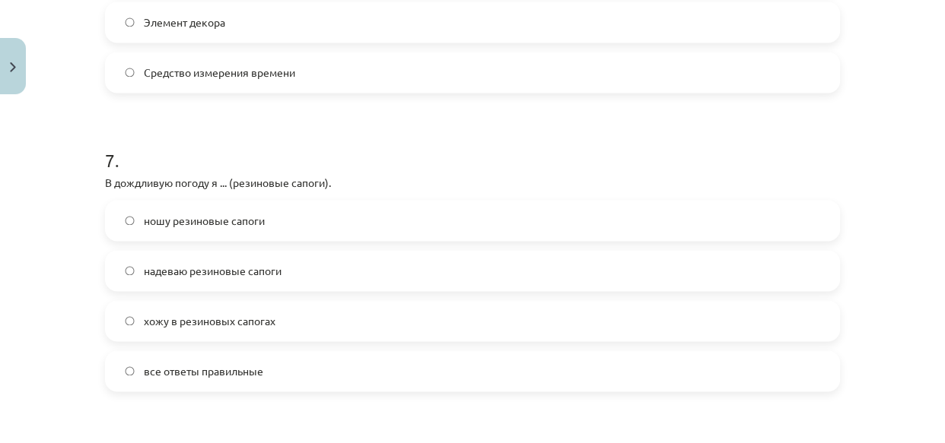
scroll to position [2042, 0]
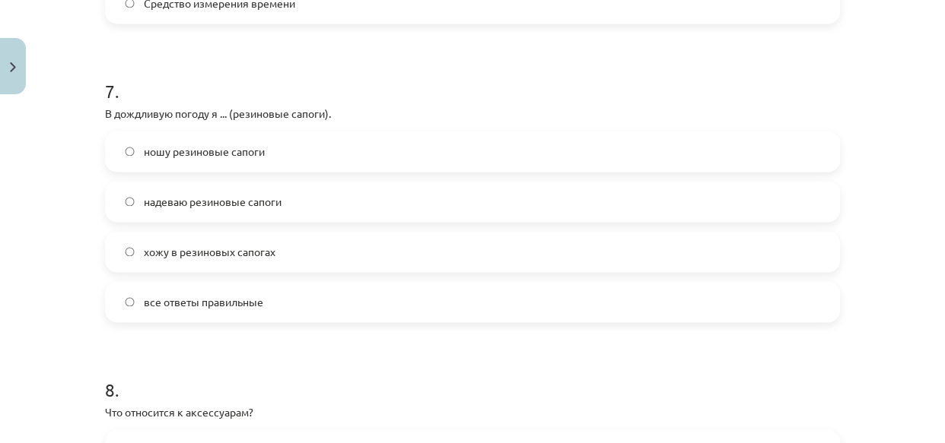
click at [167, 299] on span "все ответы правильные" at bounding box center [203, 302] width 119 height 16
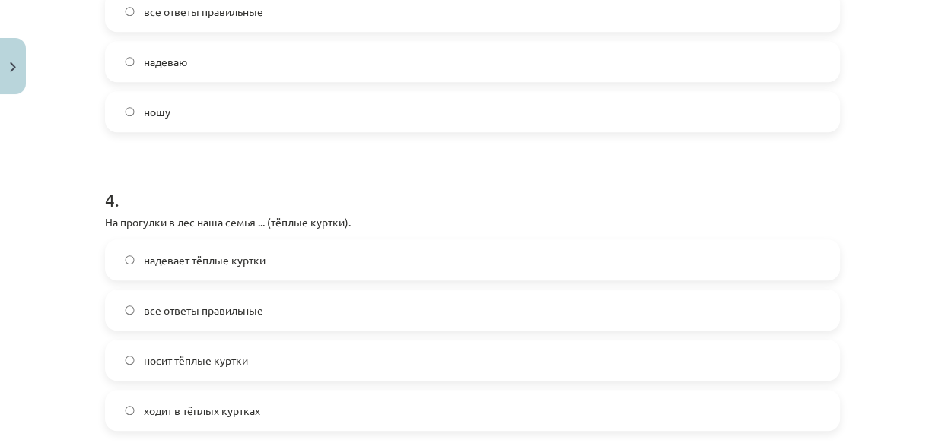
scroll to position [1106, 0]
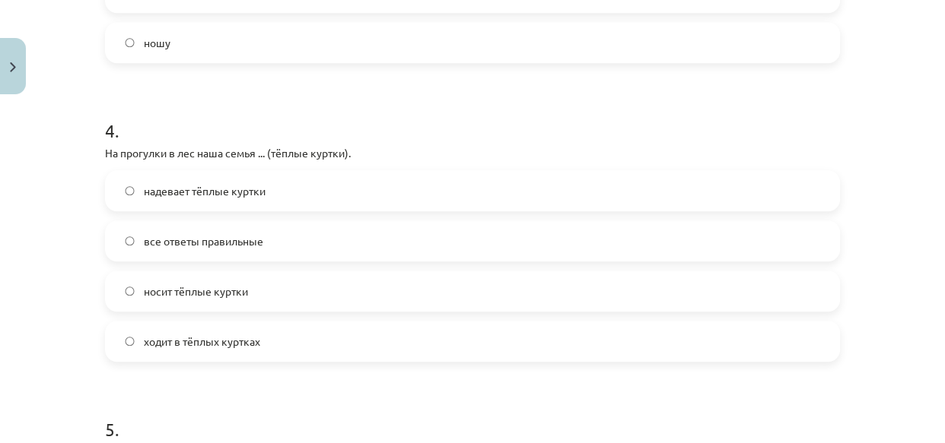
click at [170, 334] on span "ходит в тёплых куртках" at bounding box center [202, 342] width 116 height 16
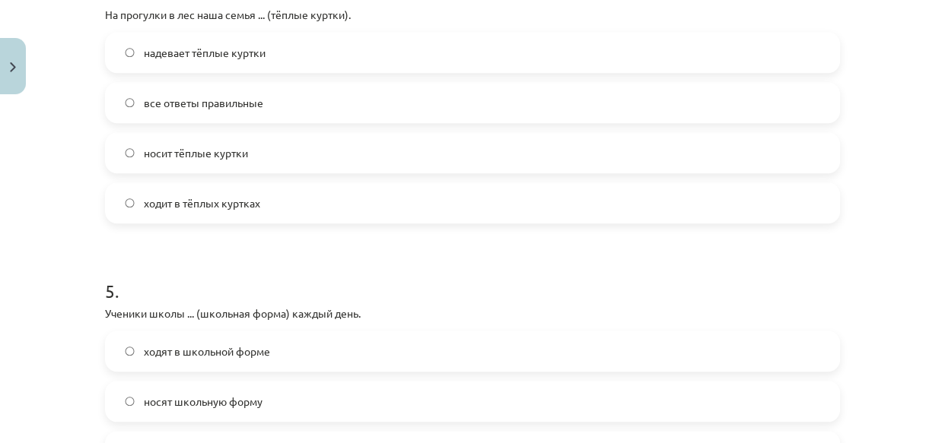
scroll to position [1383, 0]
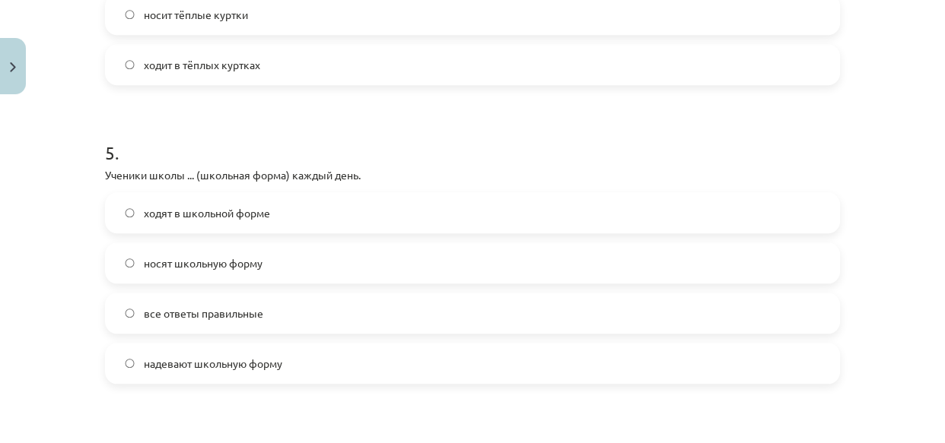
click at [235, 260] on span "носят школьную форму" at bounding box center [203, 264] width 119 height 16
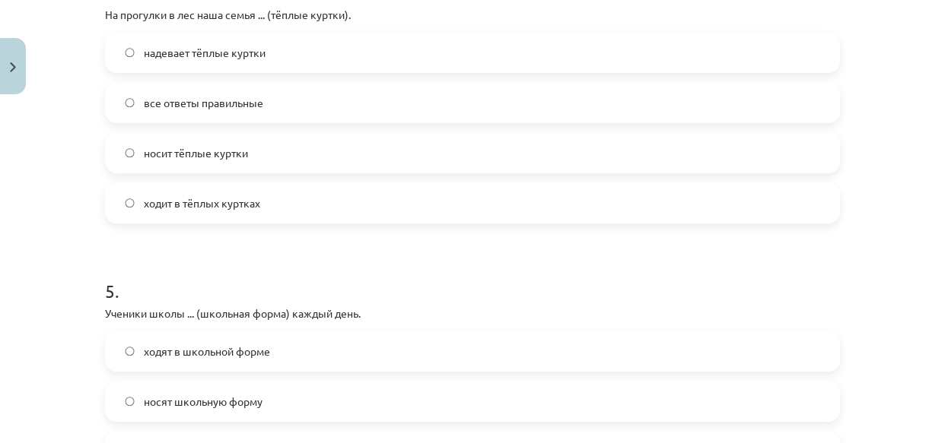
scroll to position [1314, 0]
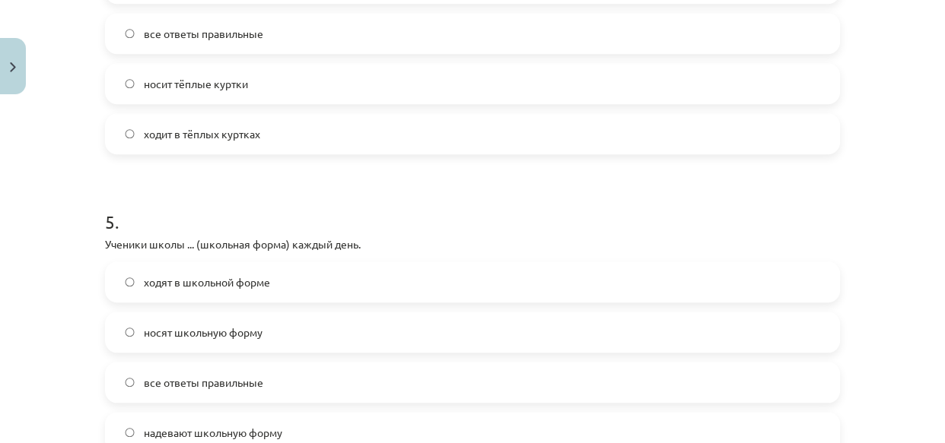
click at [229, 278] on span "ходят в школьной форме" at bounding box center [207, 283] width 126 height 16
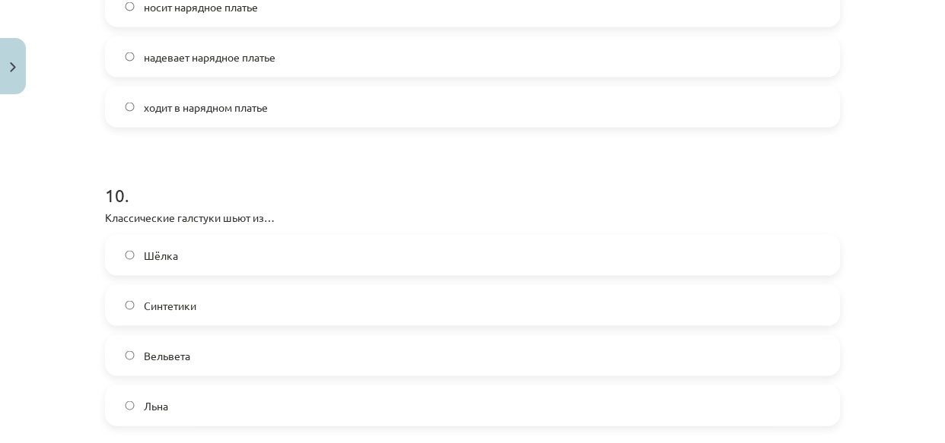
scroll to position [2904, 0]
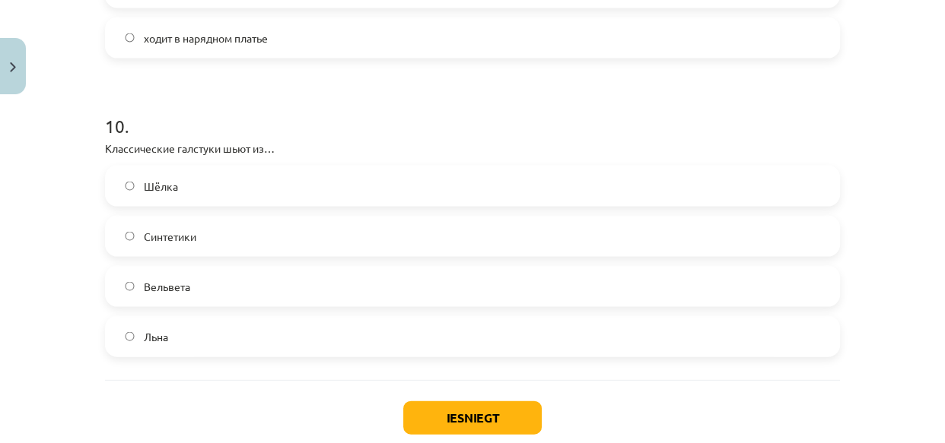
click at [144, 186] on span "Шёлка" at bounding box center [161, 187] width 34 height 16
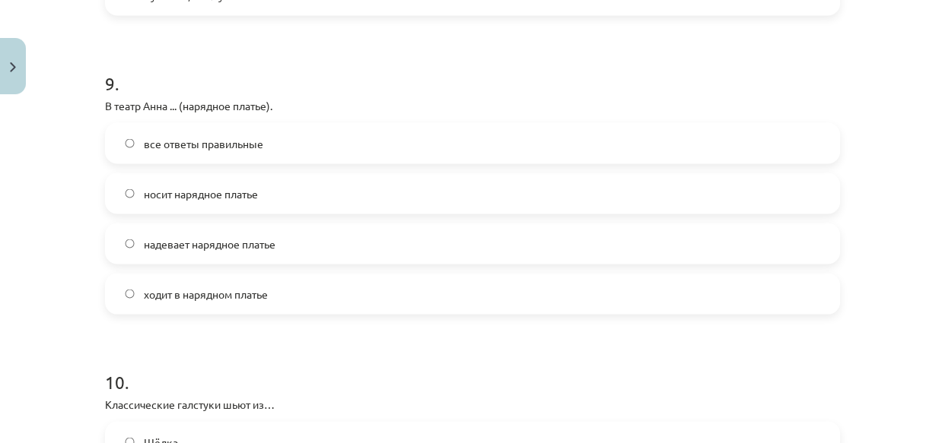
scroll to position [2579, 0]
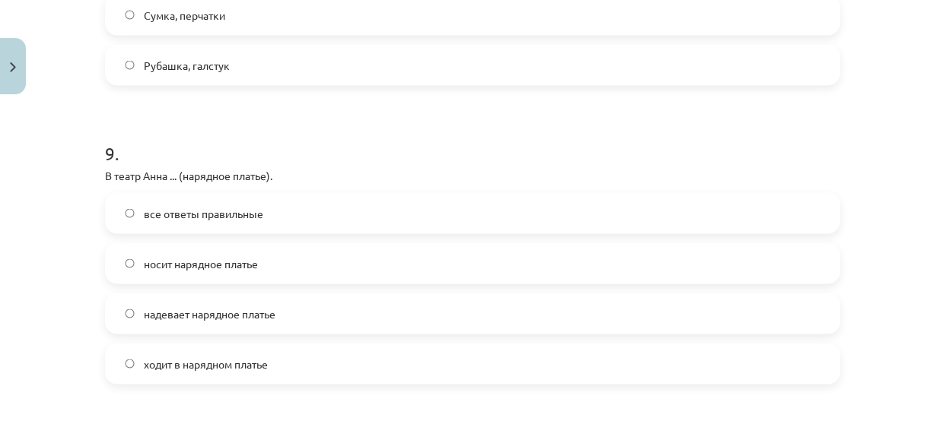
click at [144, 310] on span "надевает нарядное платье" at bounding box center [210, 314] width 132 height 16
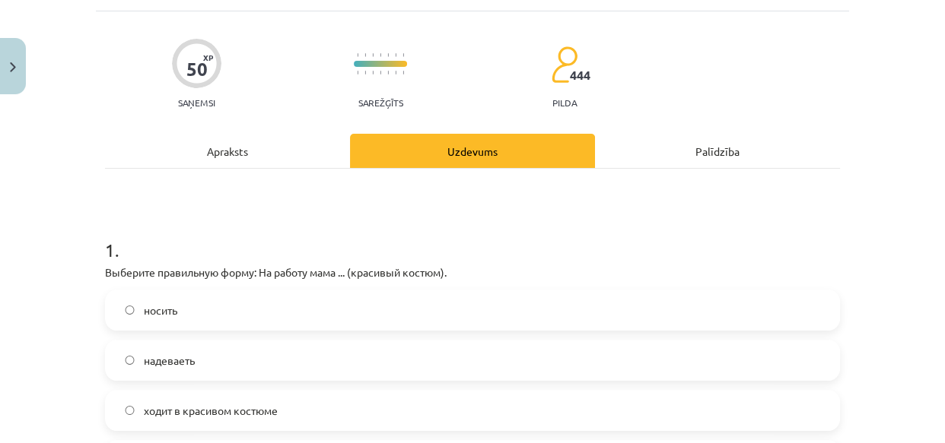
scroll to position [297, 0]
